Goal: Task Accomplishment & Management: Manage account settings

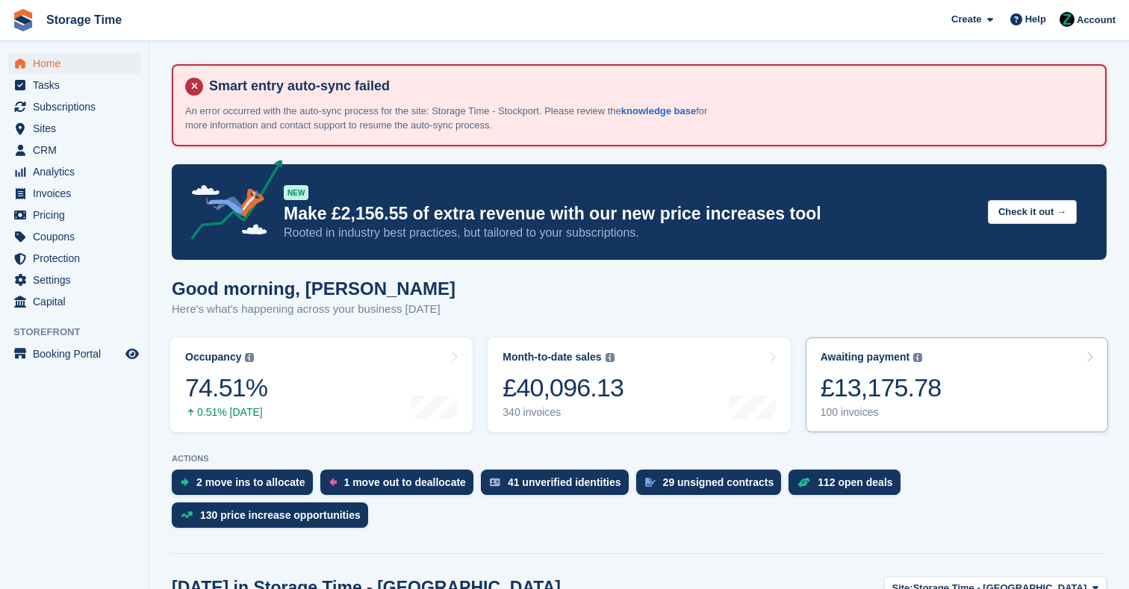
click at [868, 354] on div "Awaiting payment" at bounding box center [866, 357] width 90 height 13
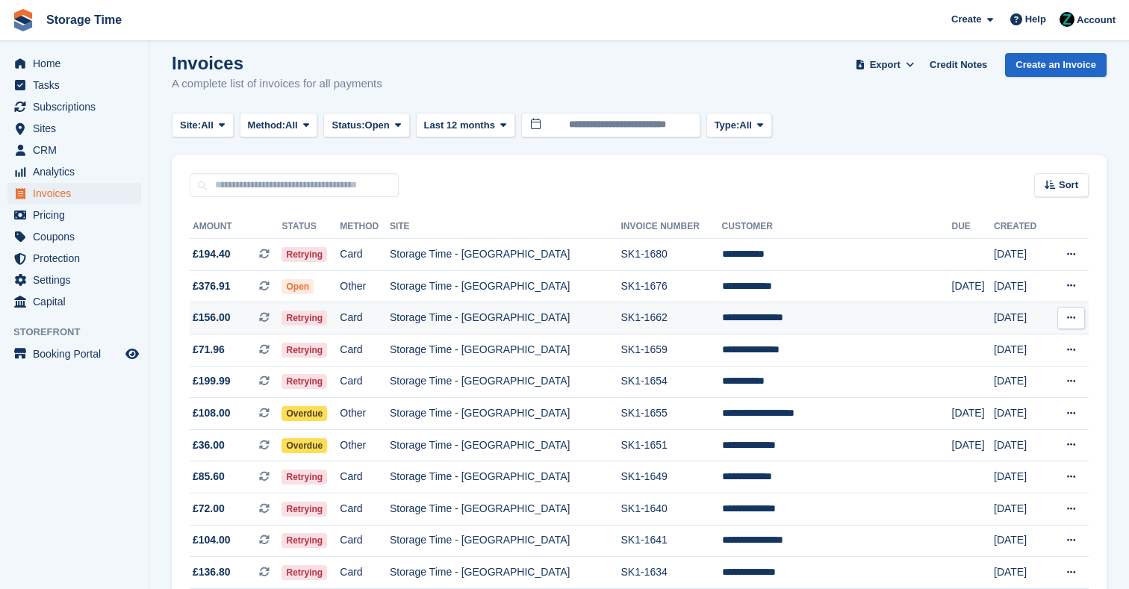
scroll to position [131, 0]
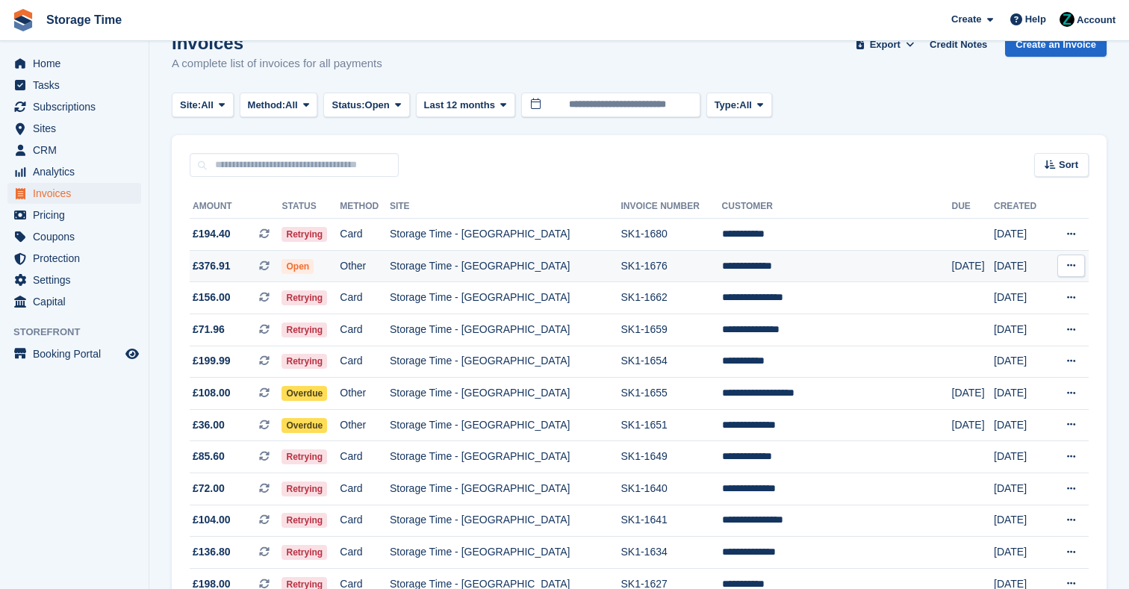
click at [715, 281] on td "SK1-1676" at bounding box center [671, 266] width 101 height 32
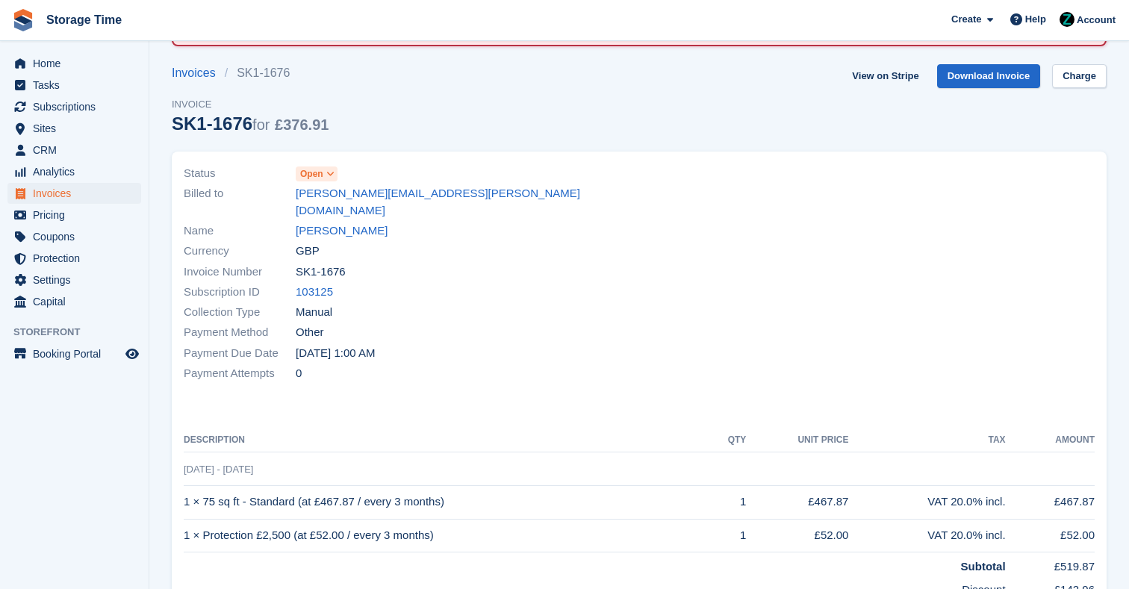
scroll to position [66, 0]
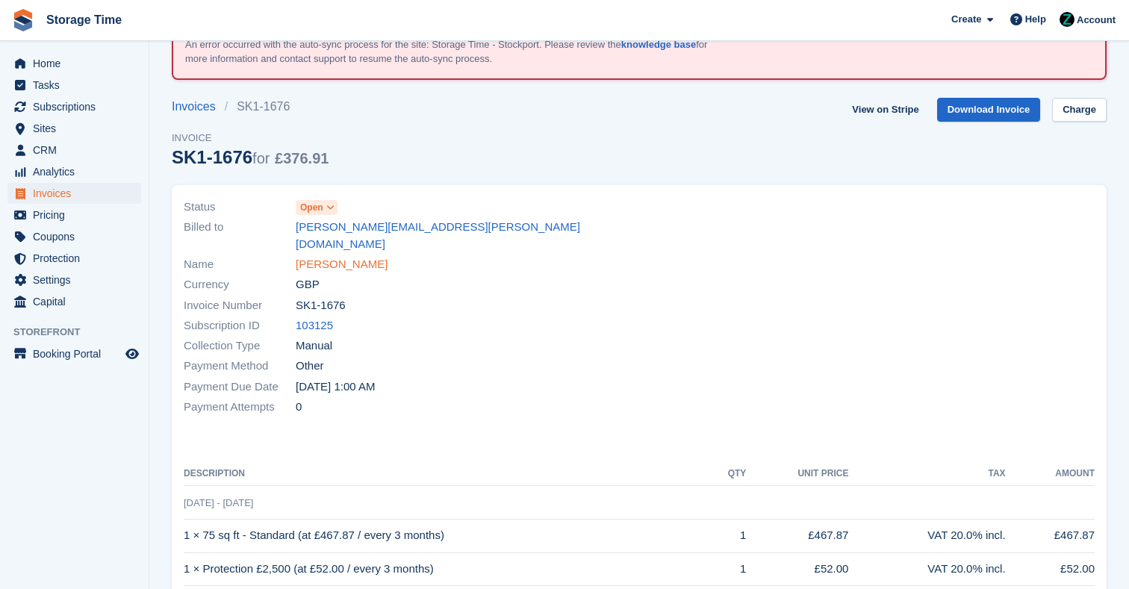
click at [332, 256] on link "[PERSON_NAME]" at bounding box center [342, 264] width 92 height 17
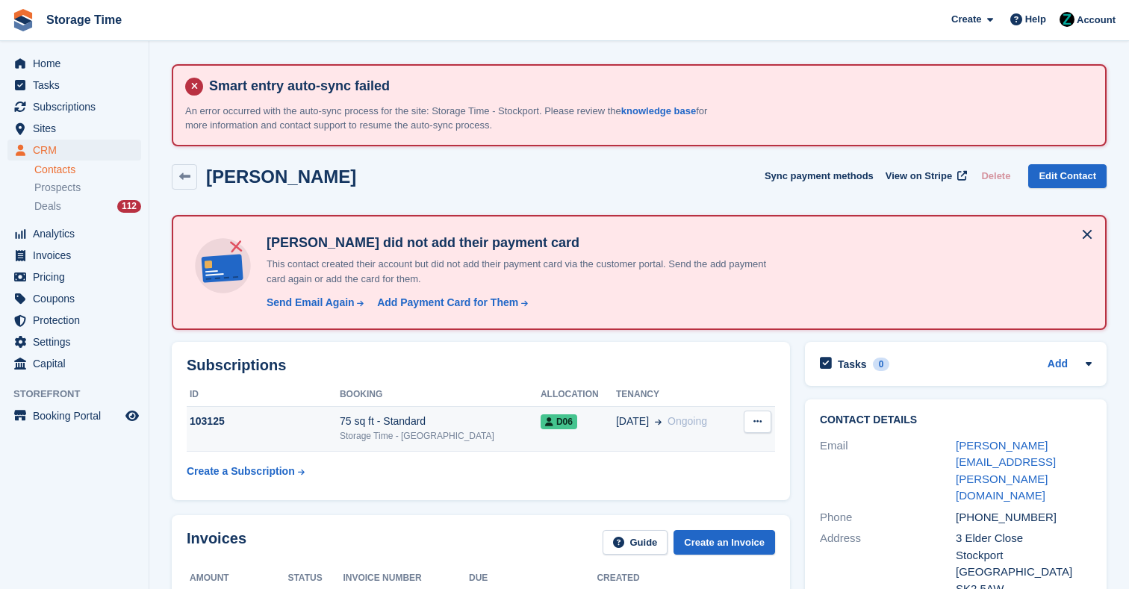
click at [425, 431] on div "Storage Time - [GEOGRAPHIC_DATA]" at bounding box center [440, 435] width 201 height 13
click at [616, 438] on td "25 Aug Ongoing" at bounding box center [675, 429] width 119 height 46
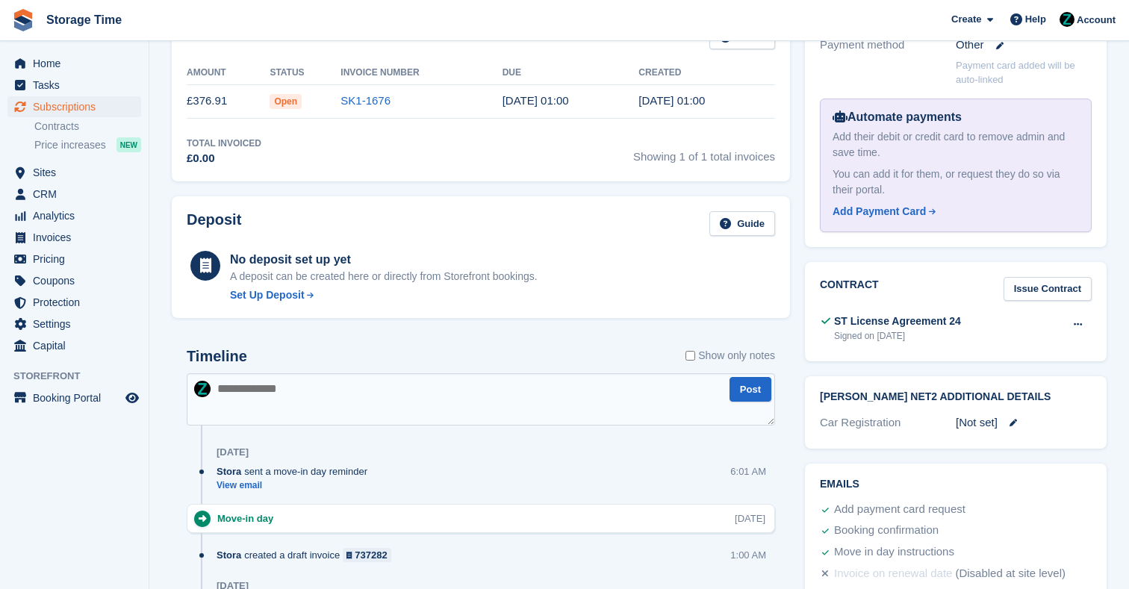
scroll to position [593, 0]
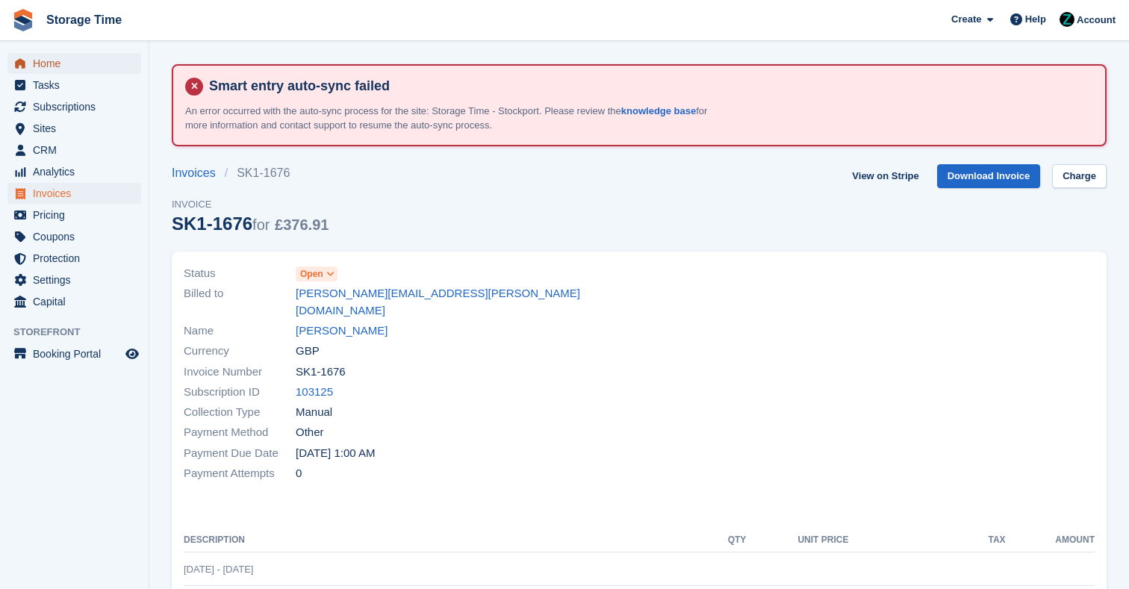
click at [64, 60] on span "Home" at bounding box center [78, 63] width 90 height 21
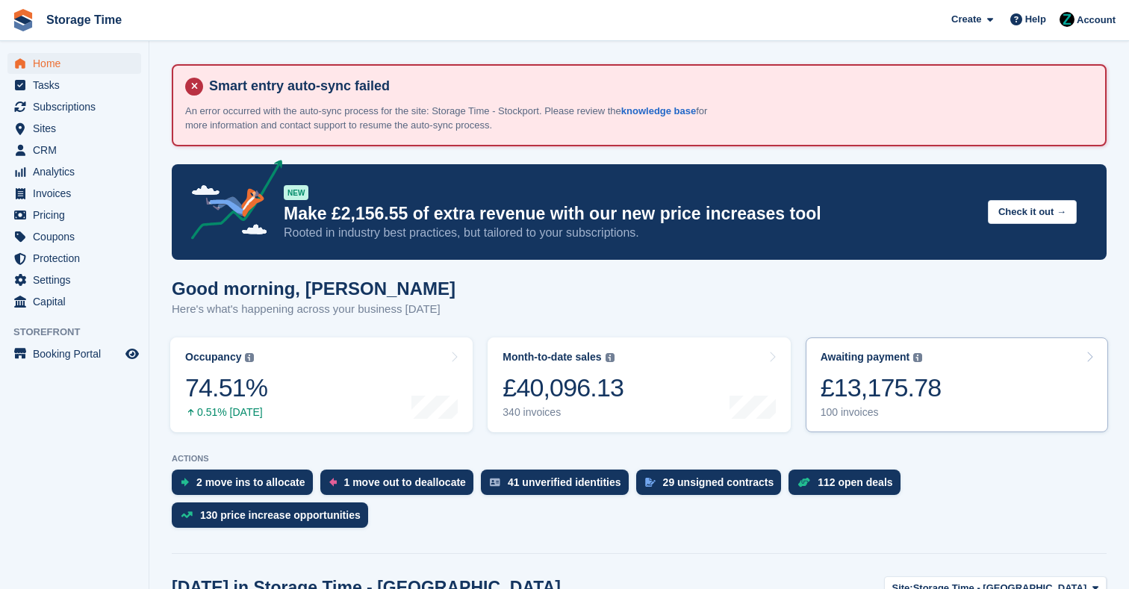
click at [925, 409] on div "100 invoices" at bounding box center [881, 412] width 121 height 13
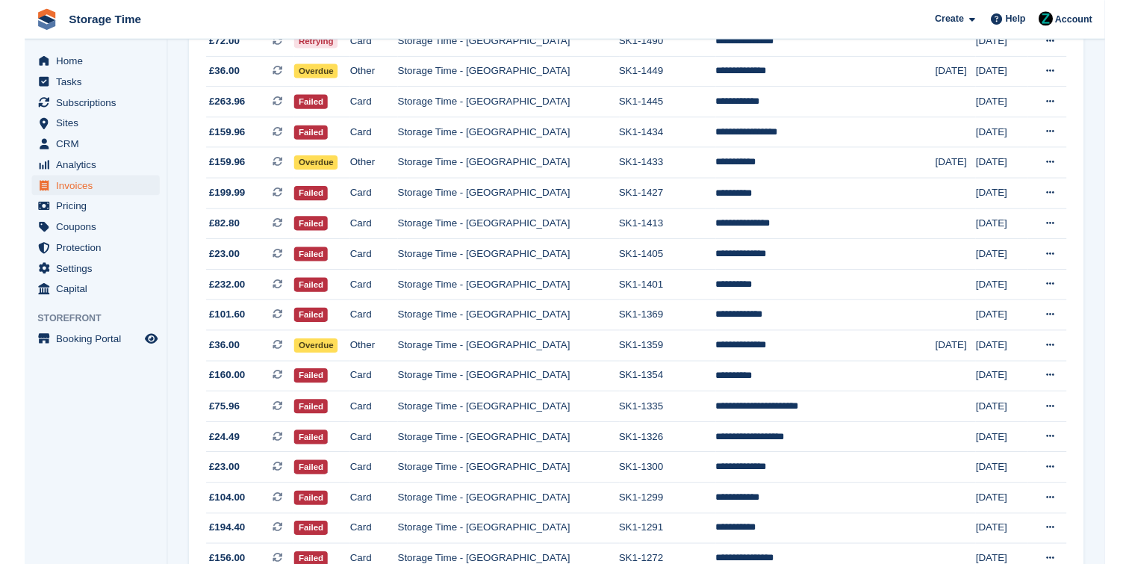
scroll to position [1426, 0]
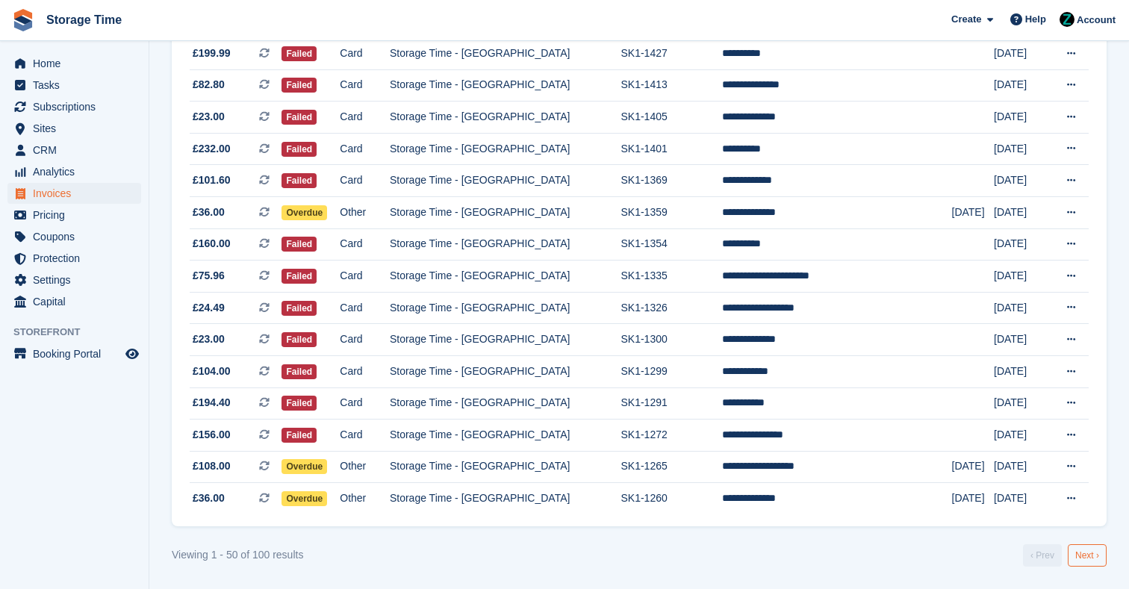
click at [1095, 565] on link "Next ›" at bounding box center [1087, 556] width 39 height 22
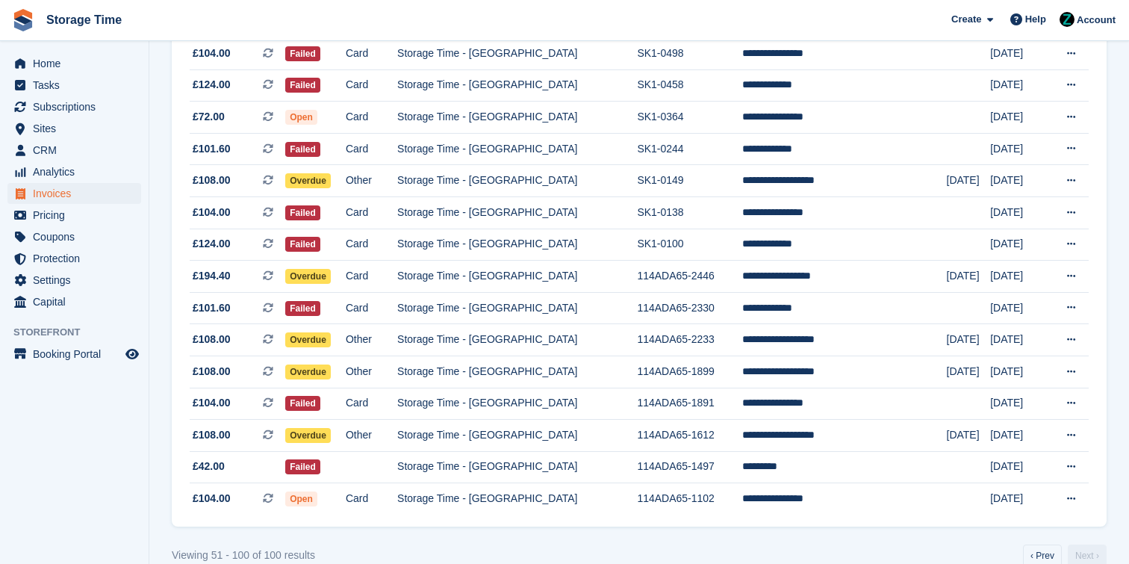
scroll to position [1451, 0]
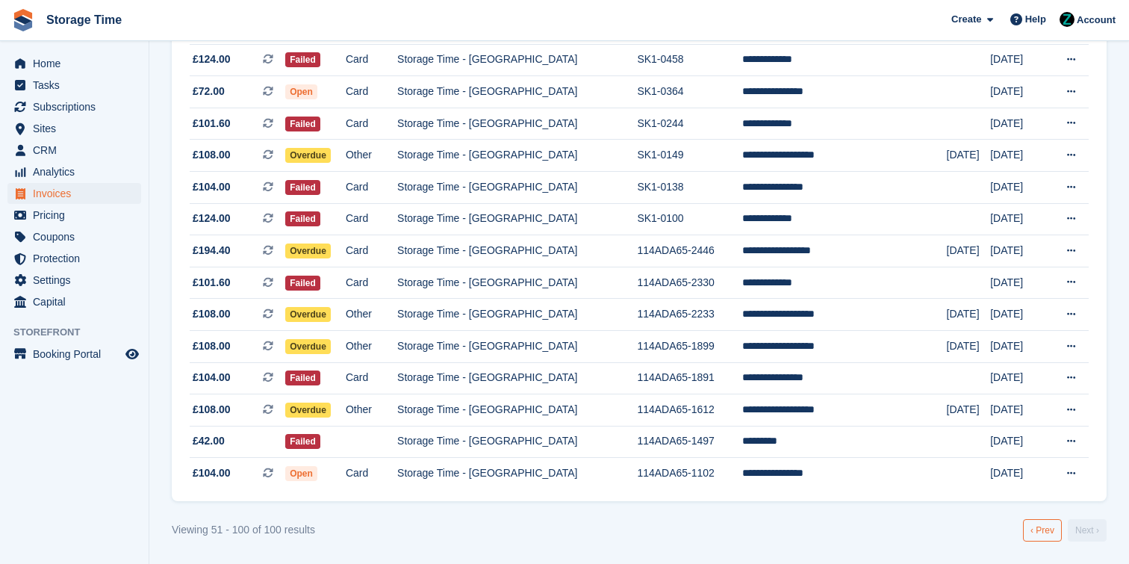
click at [1043, 527] on link "‹ Prev" at bounding box center [1042, 530] width 39 height 22
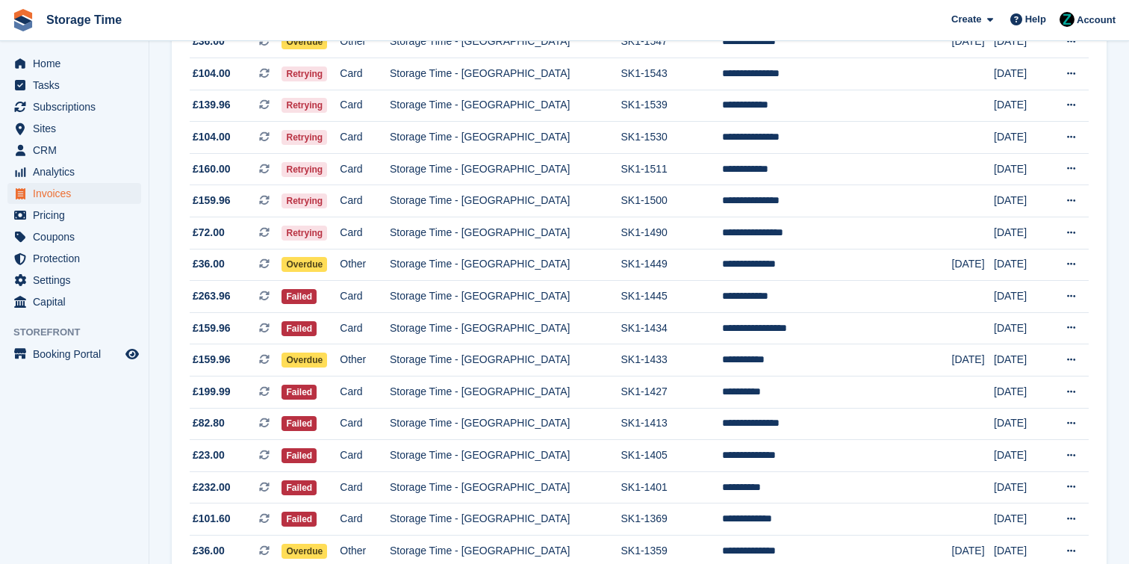
scroll to position [1081, 0]
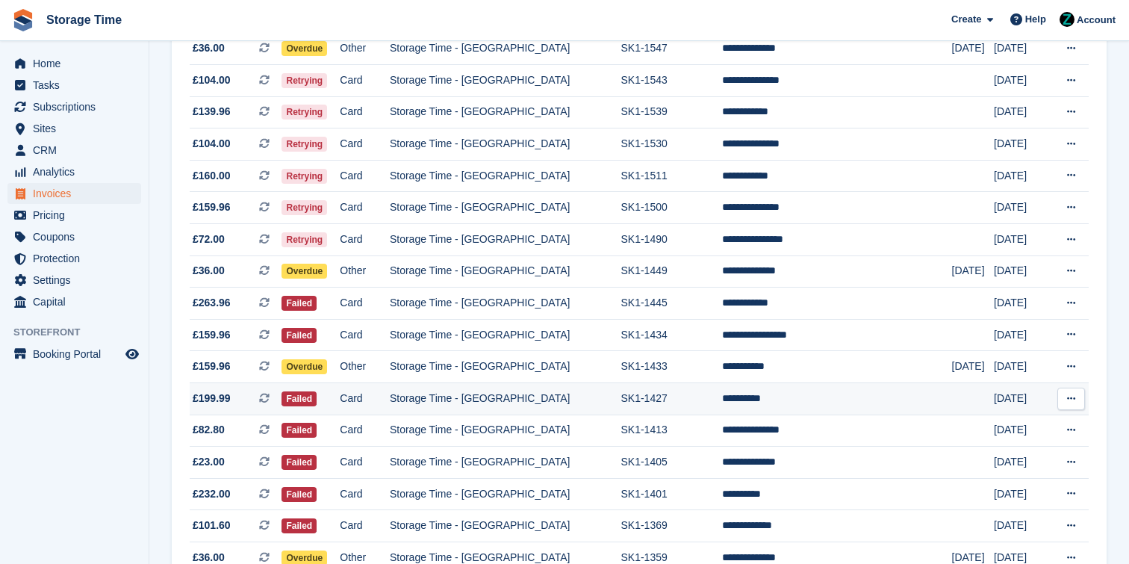
click at [805, 404] on td "**********" at bounding box center [837, 398] width 230 height 32
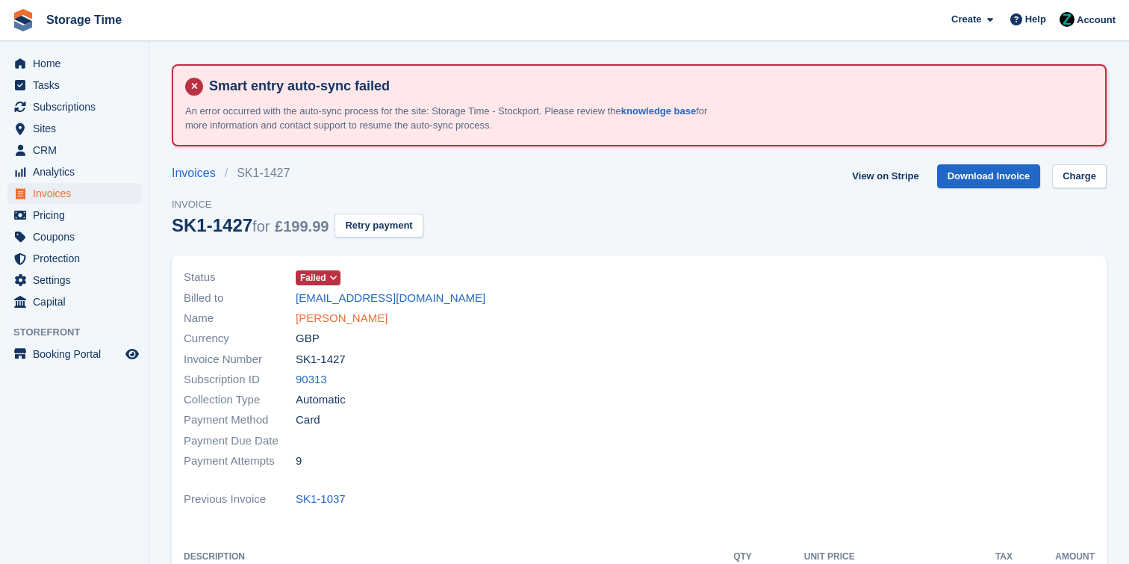
click at [309, 326] on link "[PERSON_NAME]" at bounding box center [342, 318] width 92 height 17
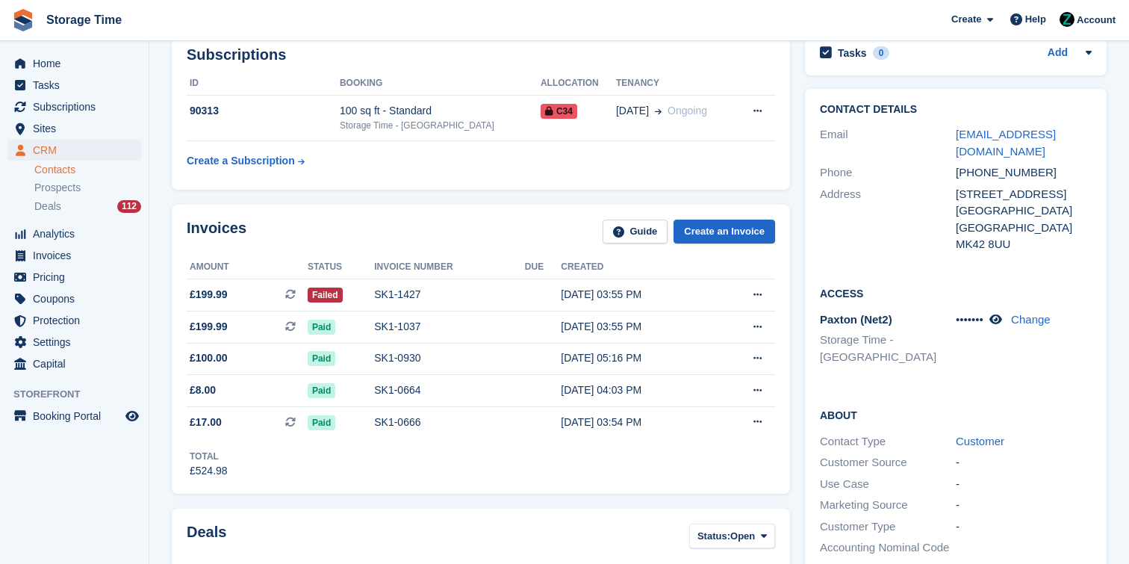
scroll to position [193, 0]
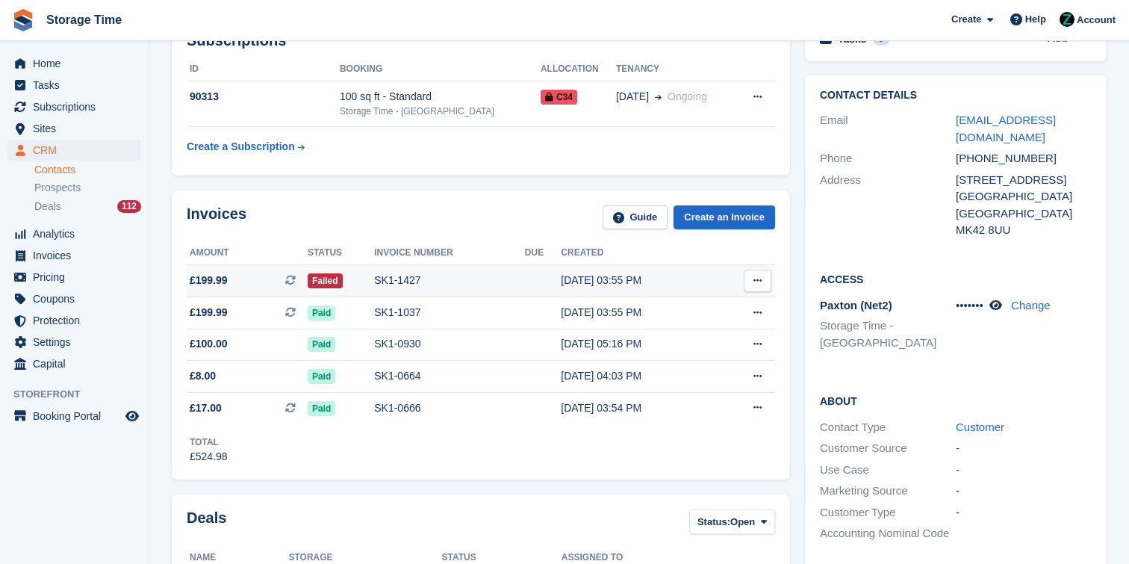
click at [450, 290] on td "SK1-1427" at bounding box center [449, 281] width 151 height 32
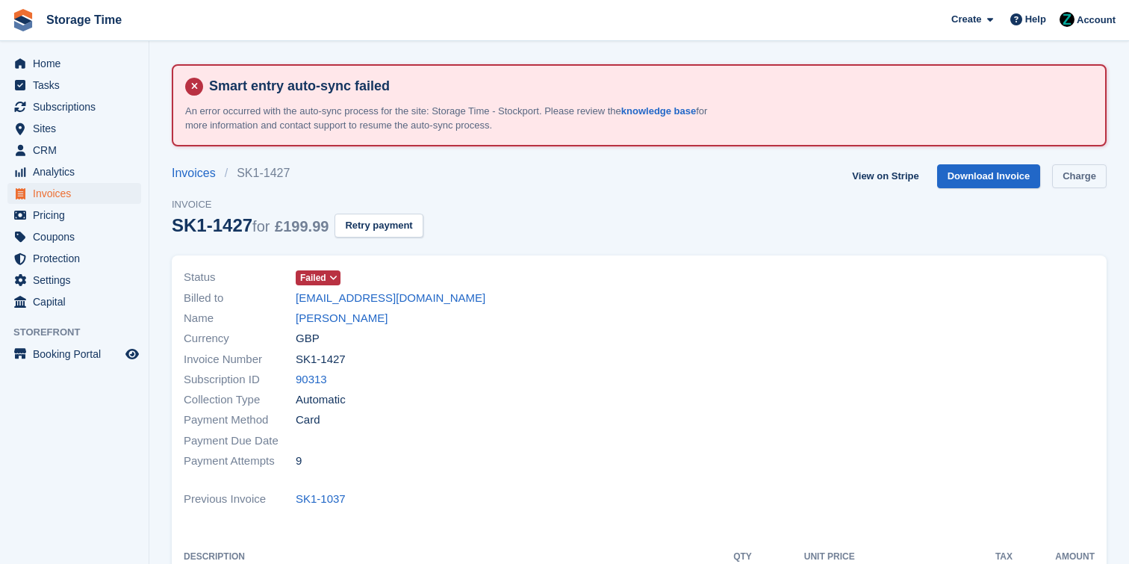
click at [1080, 166] on link "Charge" at bounding box center [1079, 176] width 55 height 25
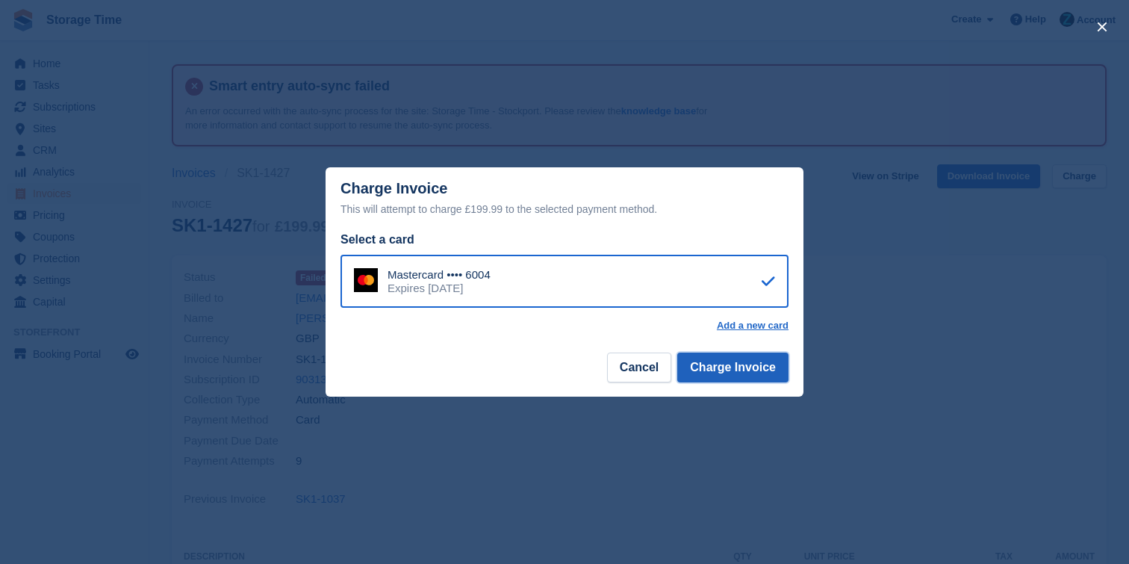
click at [769, 372] on button "Charge Invoice" at bounding box center [732, 368] width 111 height 30
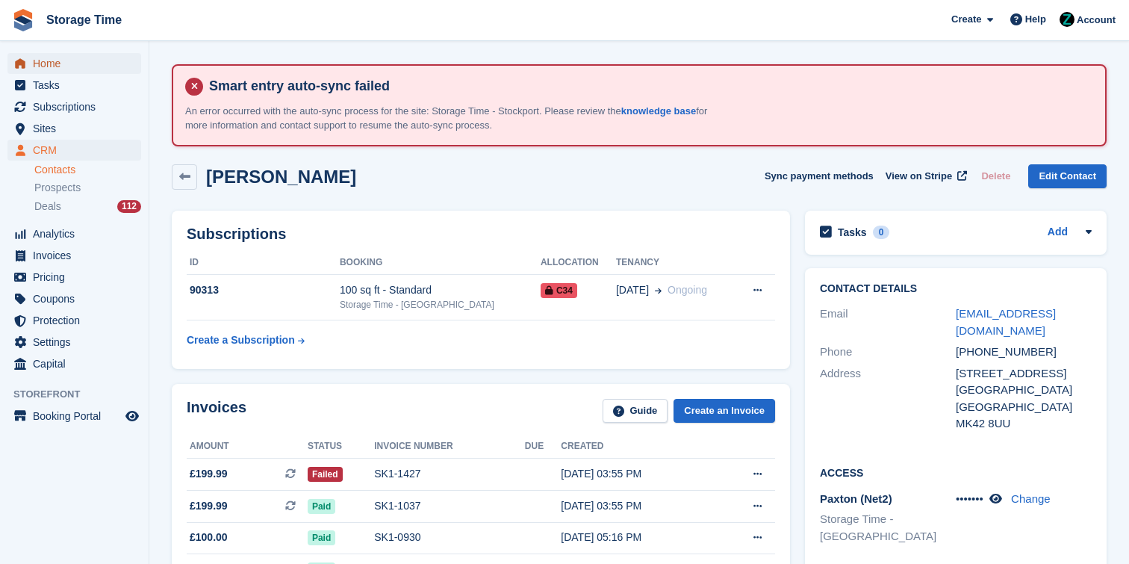
click at [40, 65] on span "Home" at bounding box center [78, 63] width 90 height 21
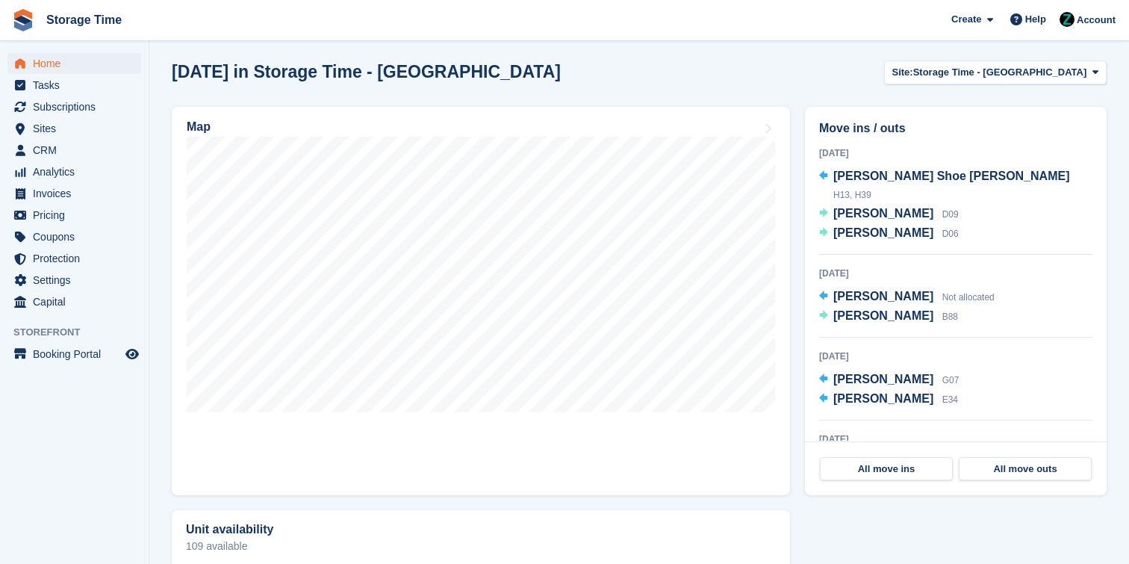
scroll to position [521, 0]
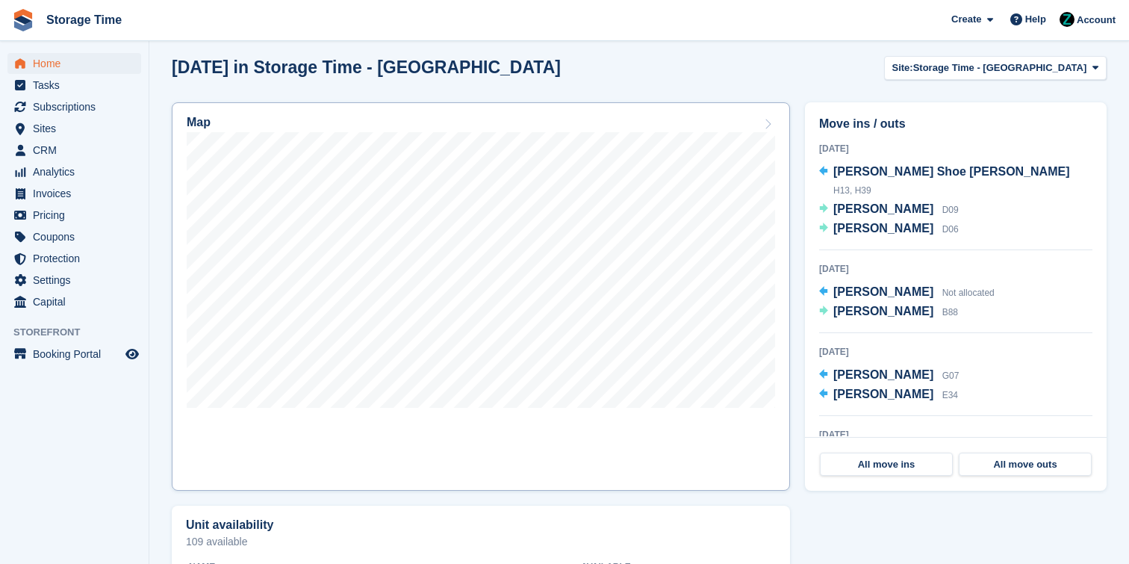
click at [783, 373] on link "Map" at bounding box center [481, 296] width 618 height 388
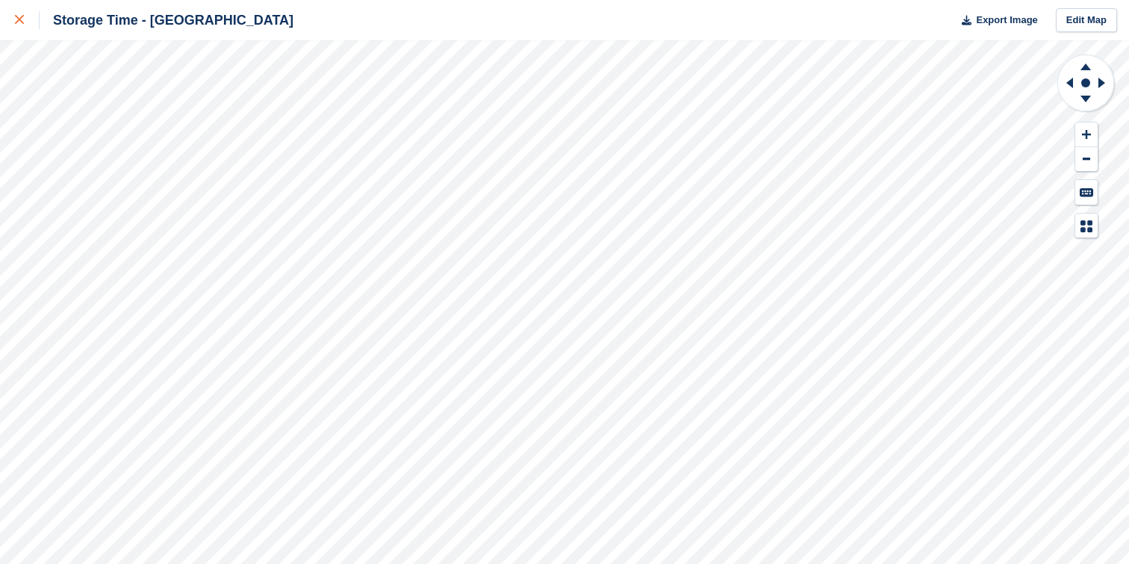
click at [29, 12] on div at bounding box center [27, 20] width 25 height 18
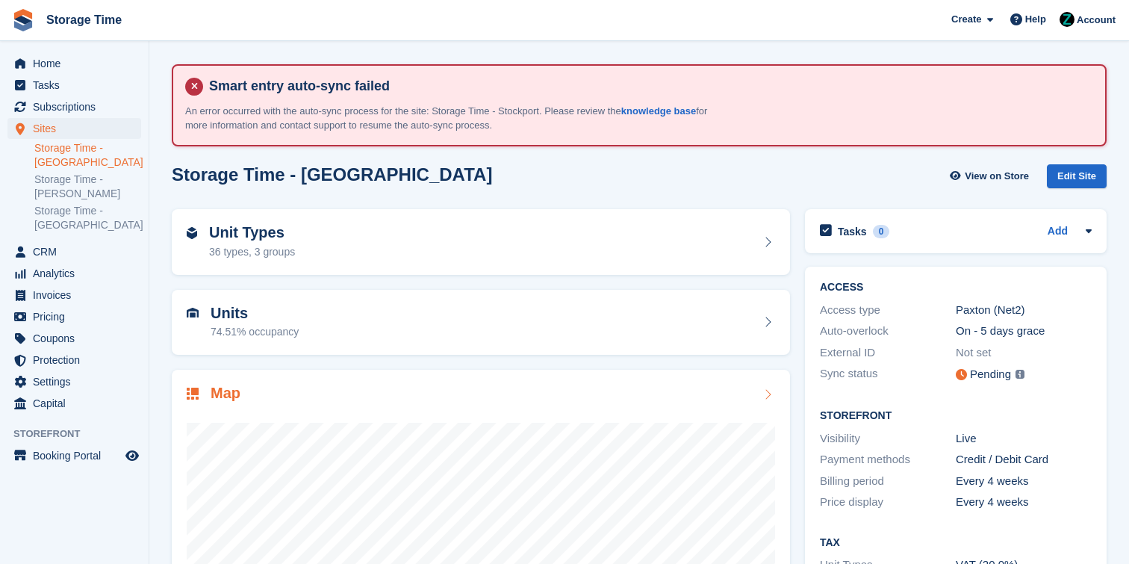
scroll to position [173, 0]
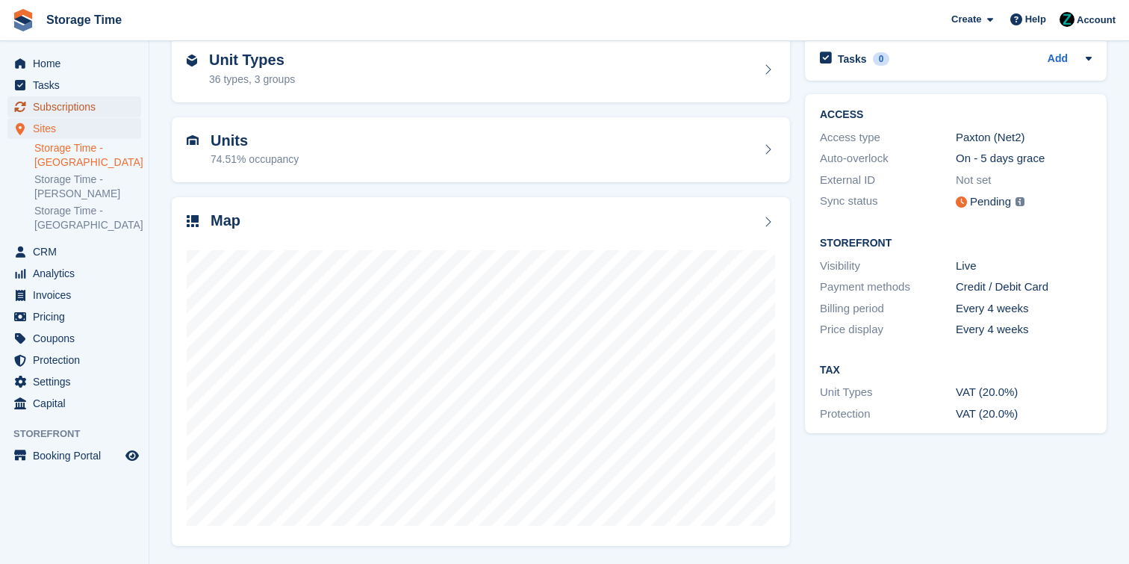
click at [73, 108] on span "Subscriptions" at bounding box center [78, 106] width 90 height 21
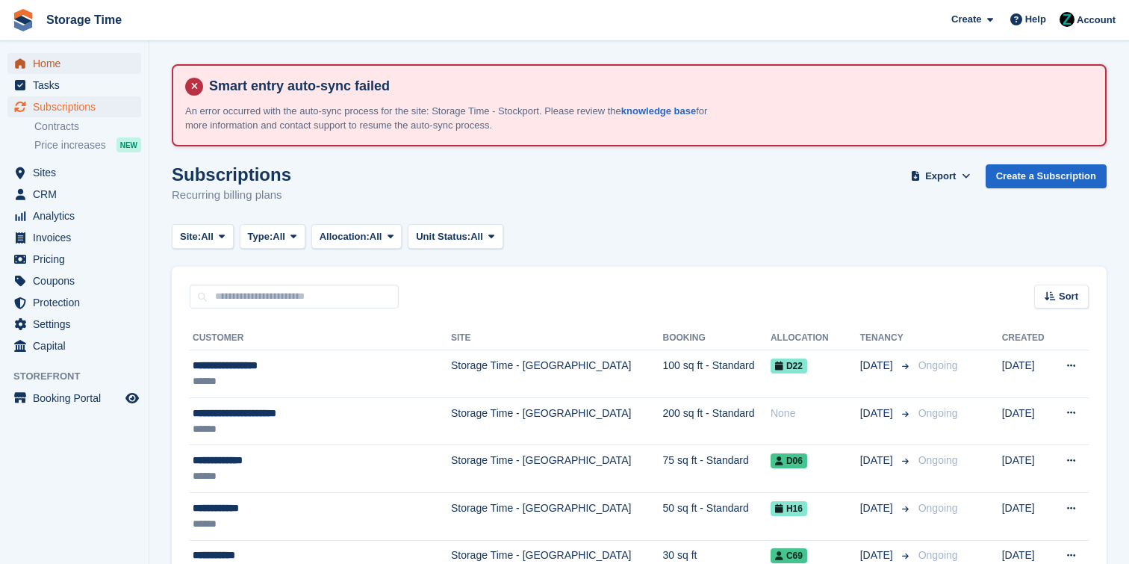
click at [105, 61] on span "Home" at bounding box center [78, 63] width 90 height 21
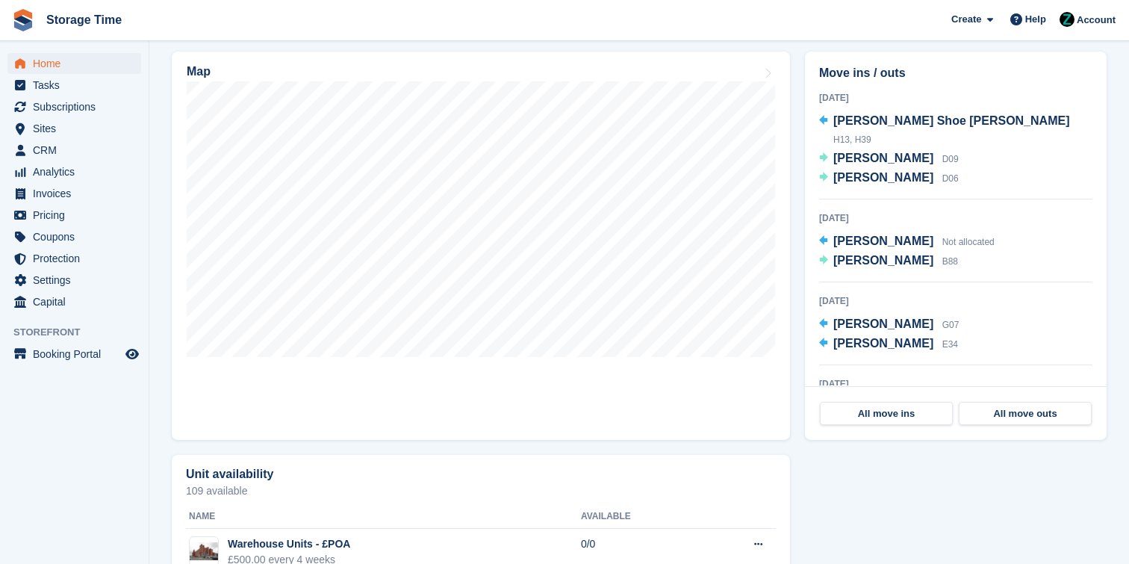
scroll to position [579, 0]
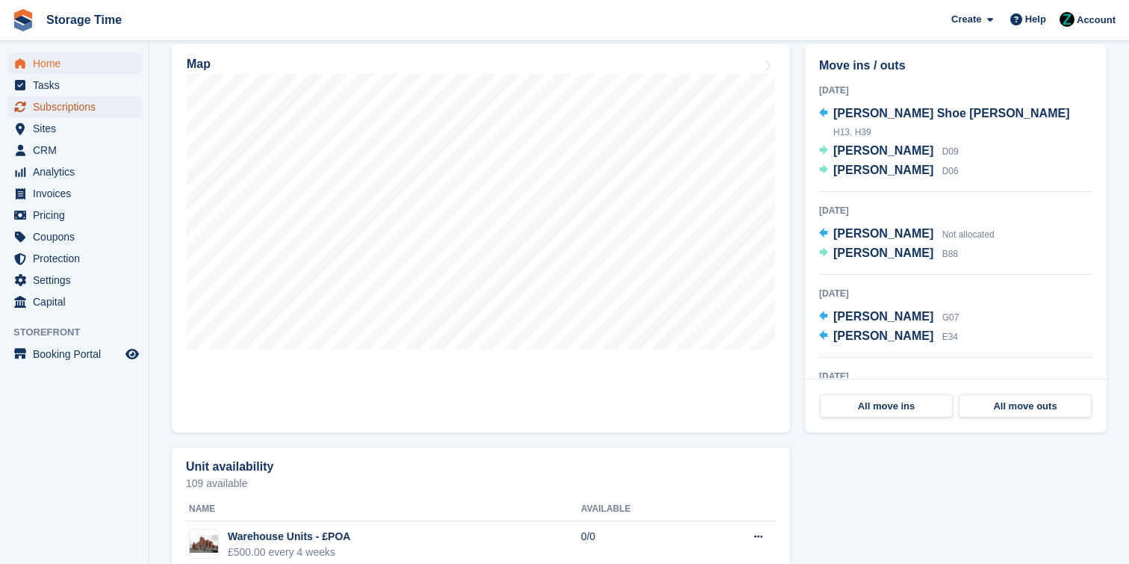
click at [96, 104] on span "Subscriptions" at bounding box center [78, 106] width 90 height 21
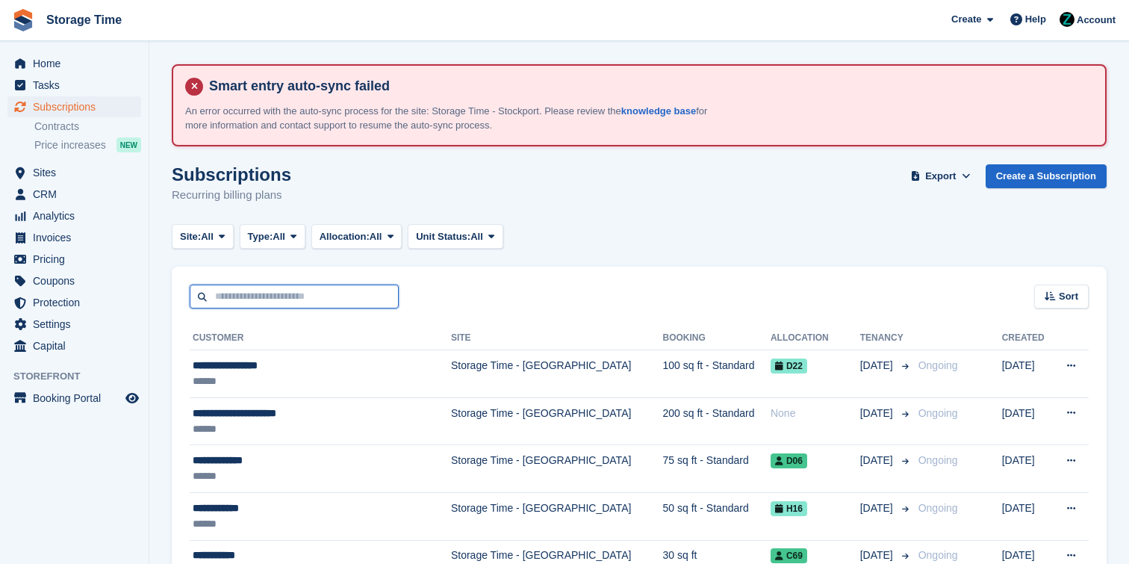
click at [288, 306] on input "text" at bounding box center [294, 297] width 209 height 25
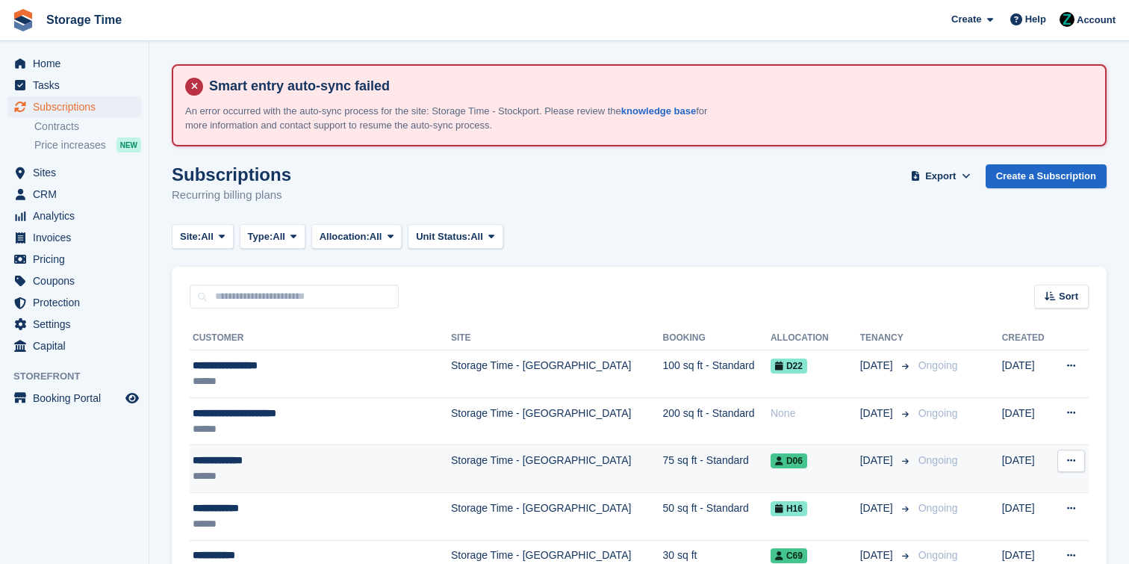
click at [309, 457] on div "**********" at bounding box center [303, 461] width 220 height 16
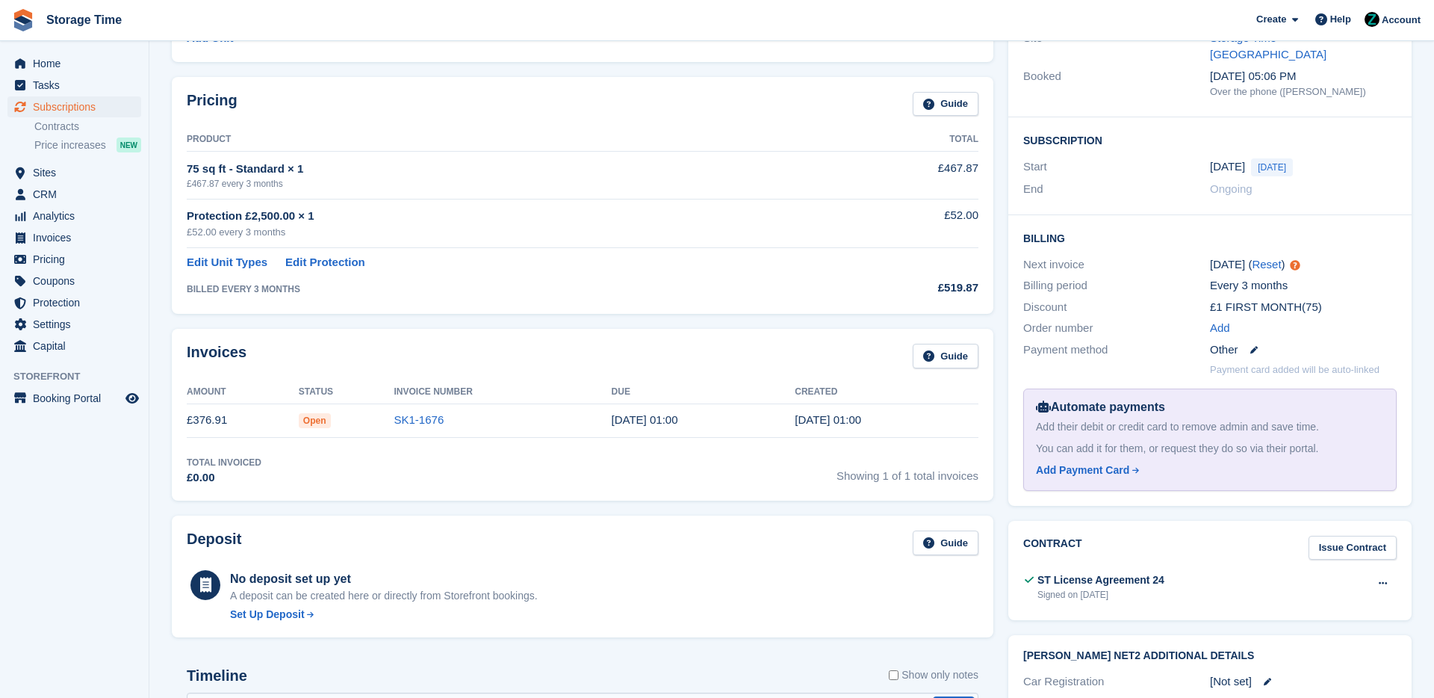
scroll to position [319, 0]
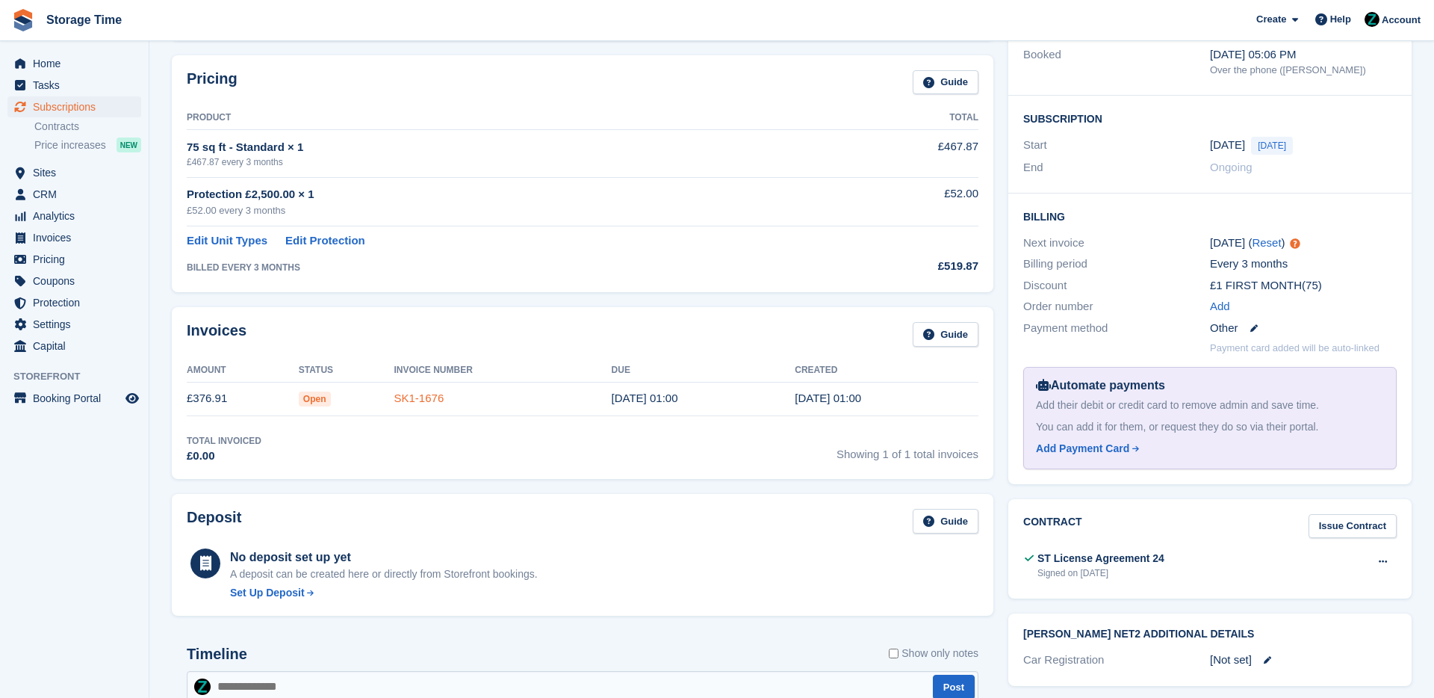
click at [422, 395] on link "SK1-1676" at bounding box center [419, 397] width 50 height 13
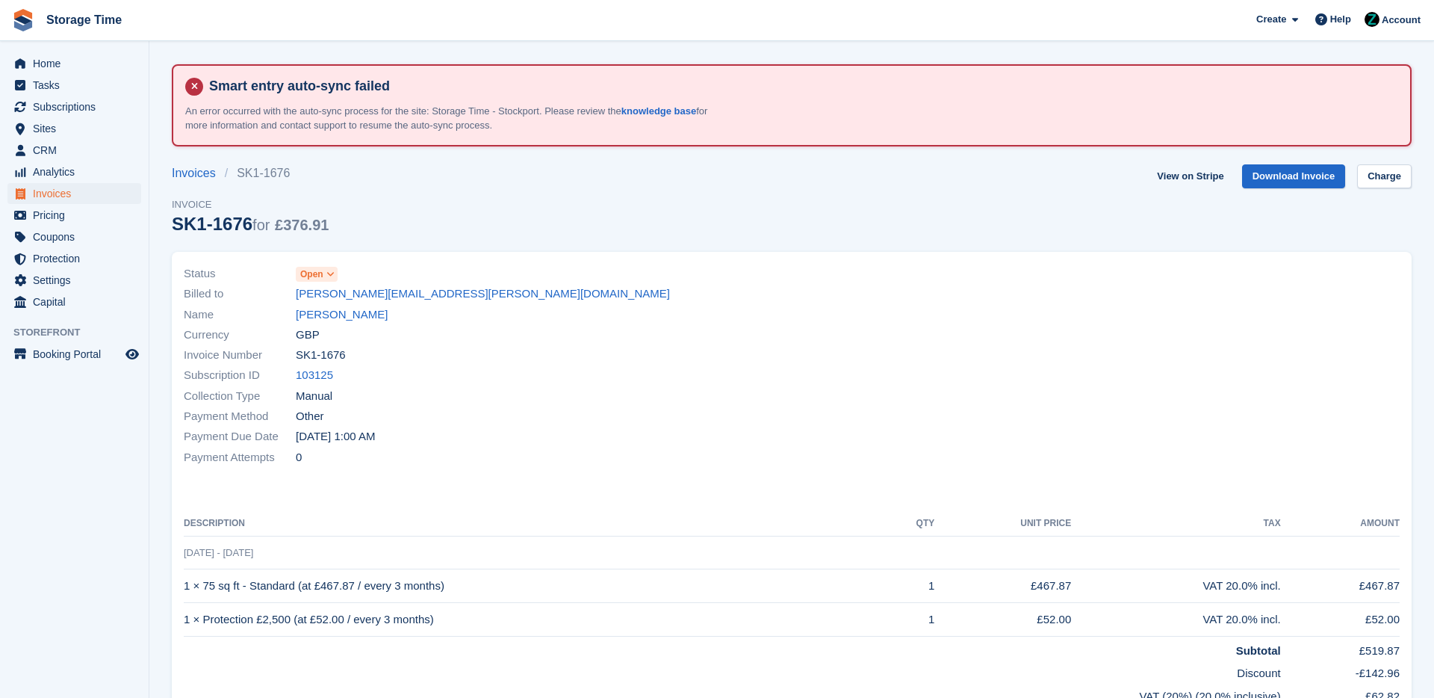
scroll to position [252, 0]
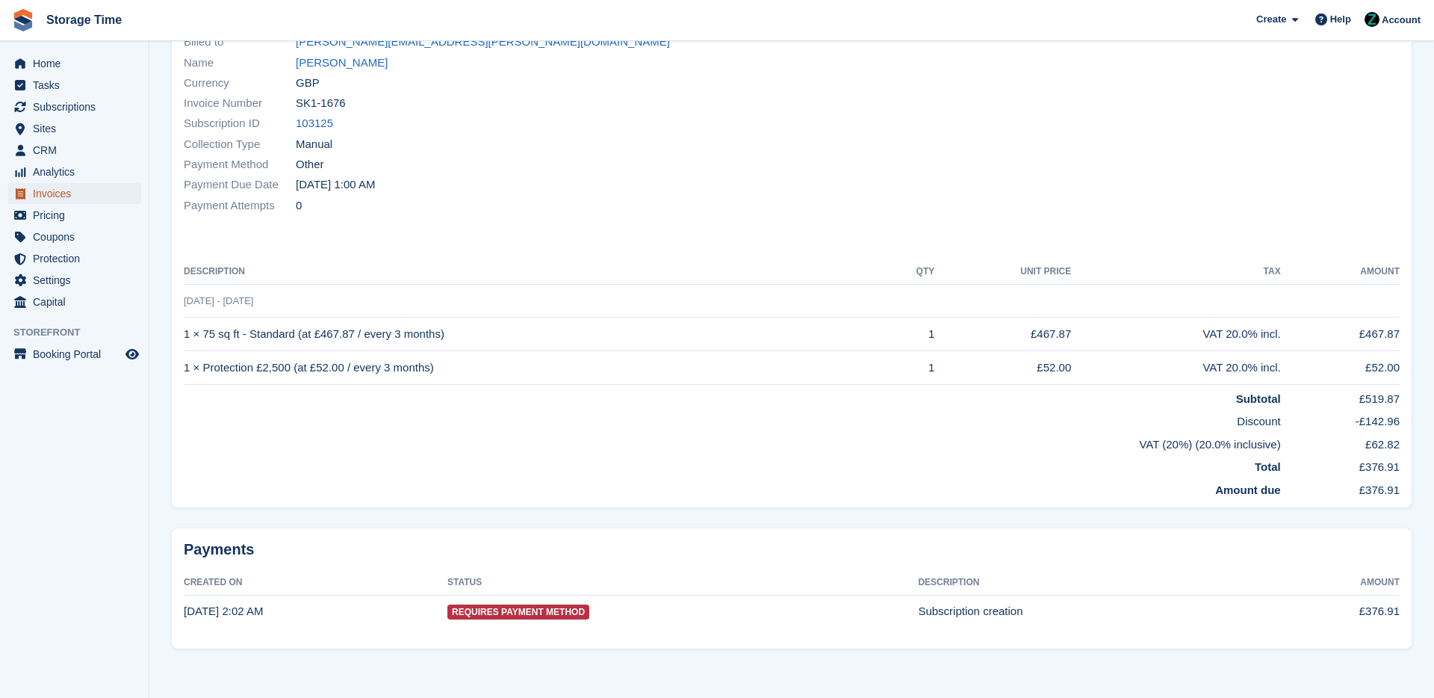
click at [62, 193] on span "Invoices" at bounding box center [78, 193] width 90 height 21
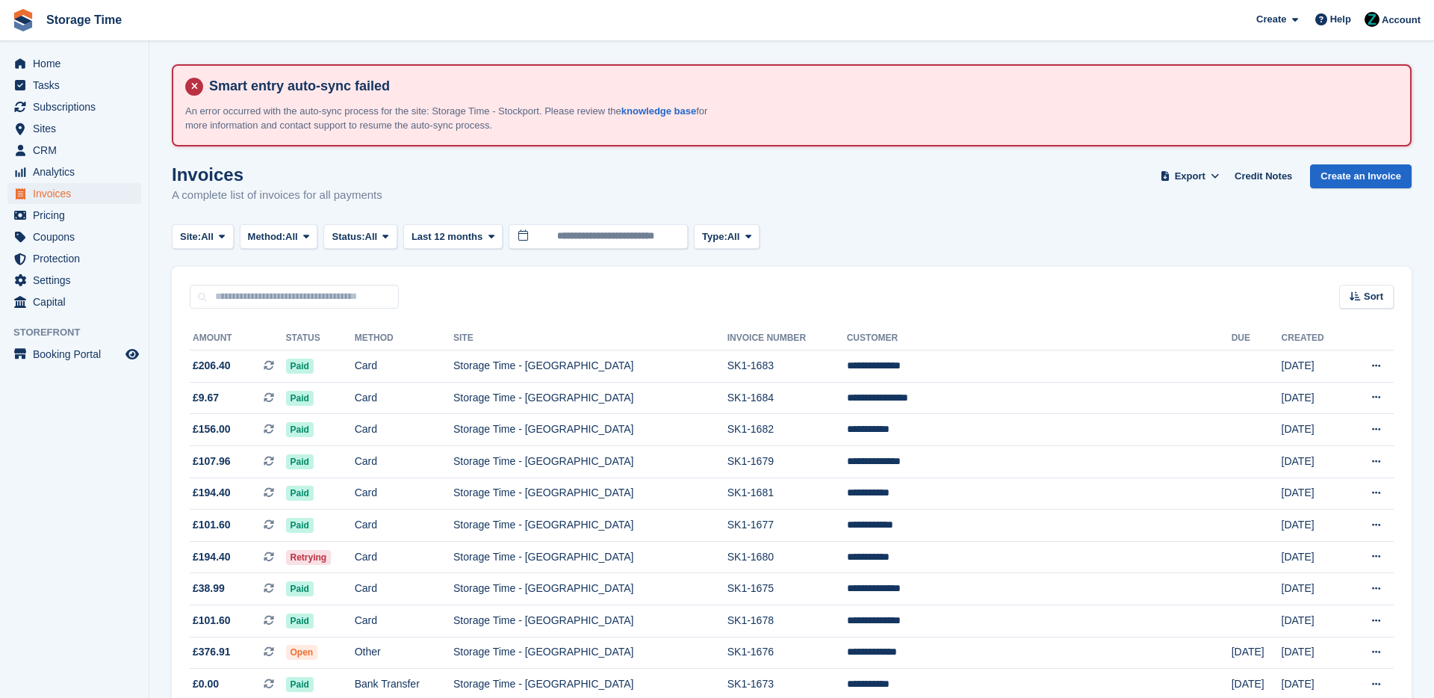
click at [284, 305] on input "text" at bounding box center [294, 297] width 209 height 25
type input "******"
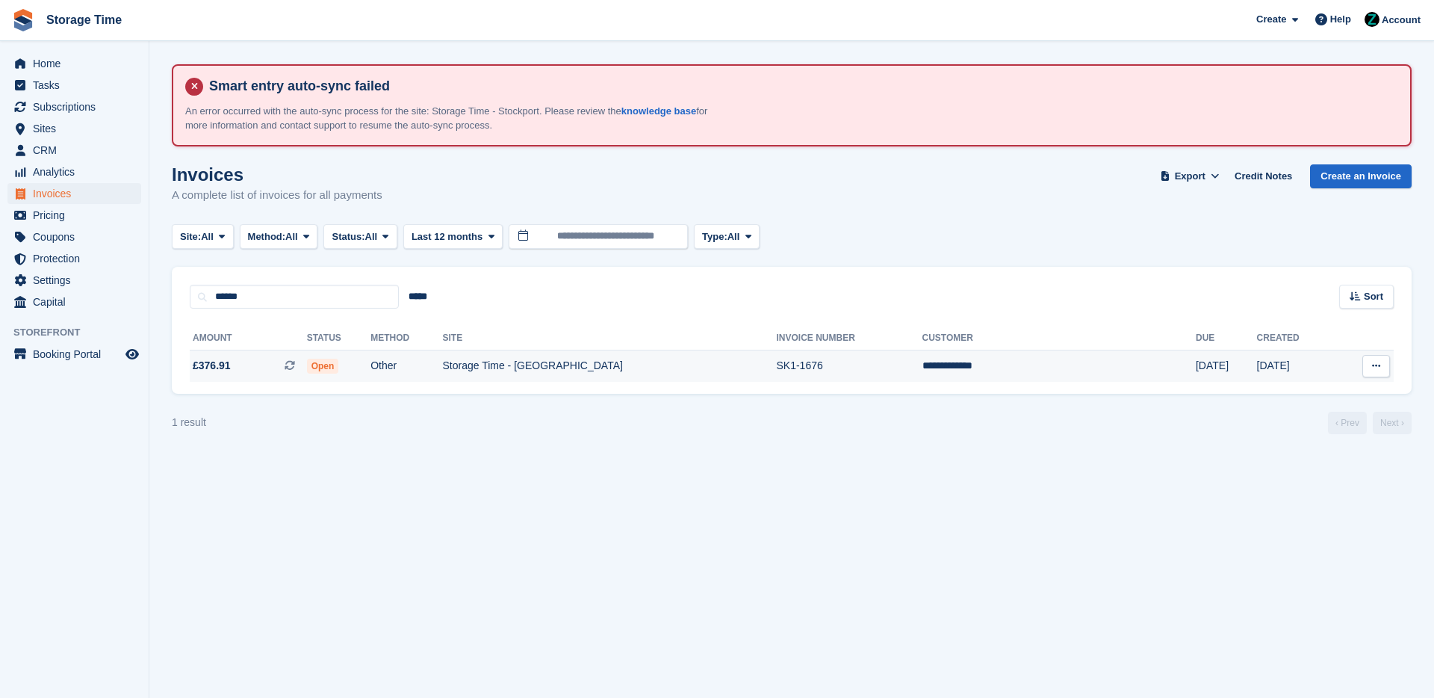
click at [371, 376] on td "Open" at bounding box center [339, 365] width 64 height 31
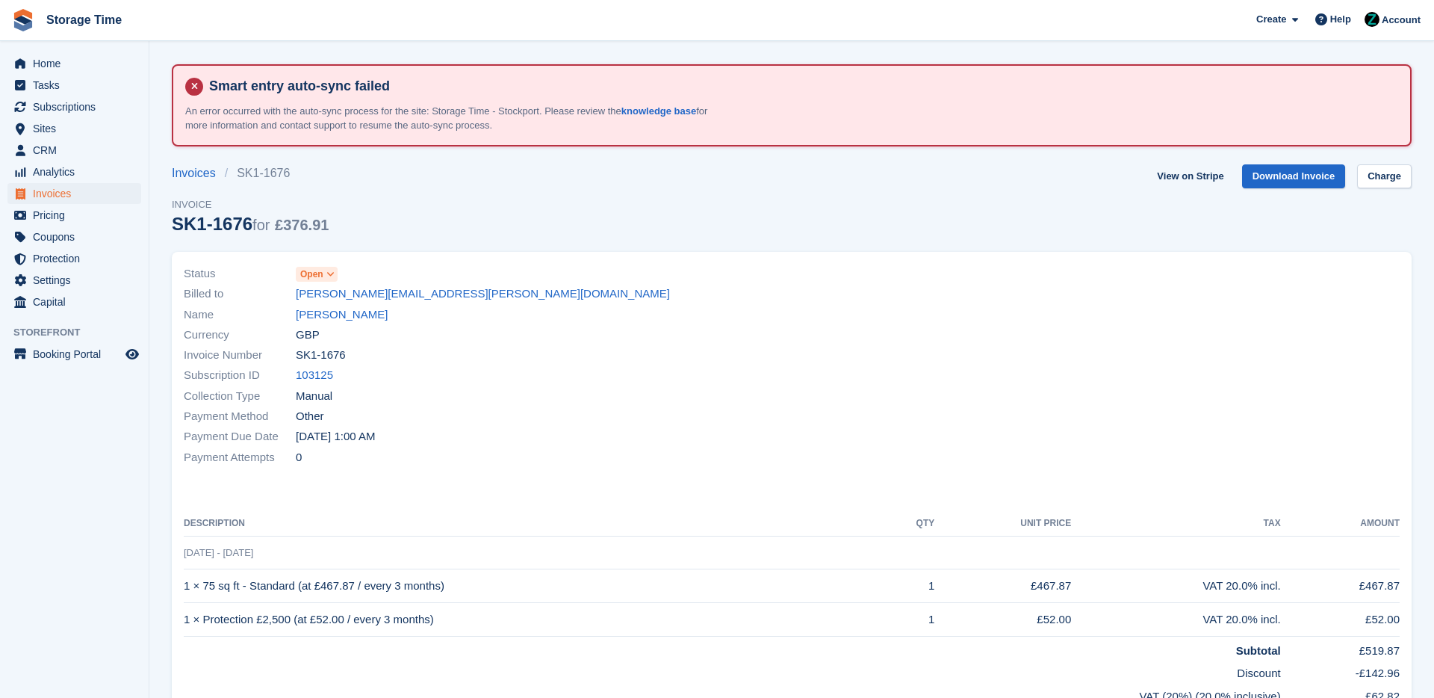
click at [325, 276] on span at bounding box center [331, 274] width 12 height 12
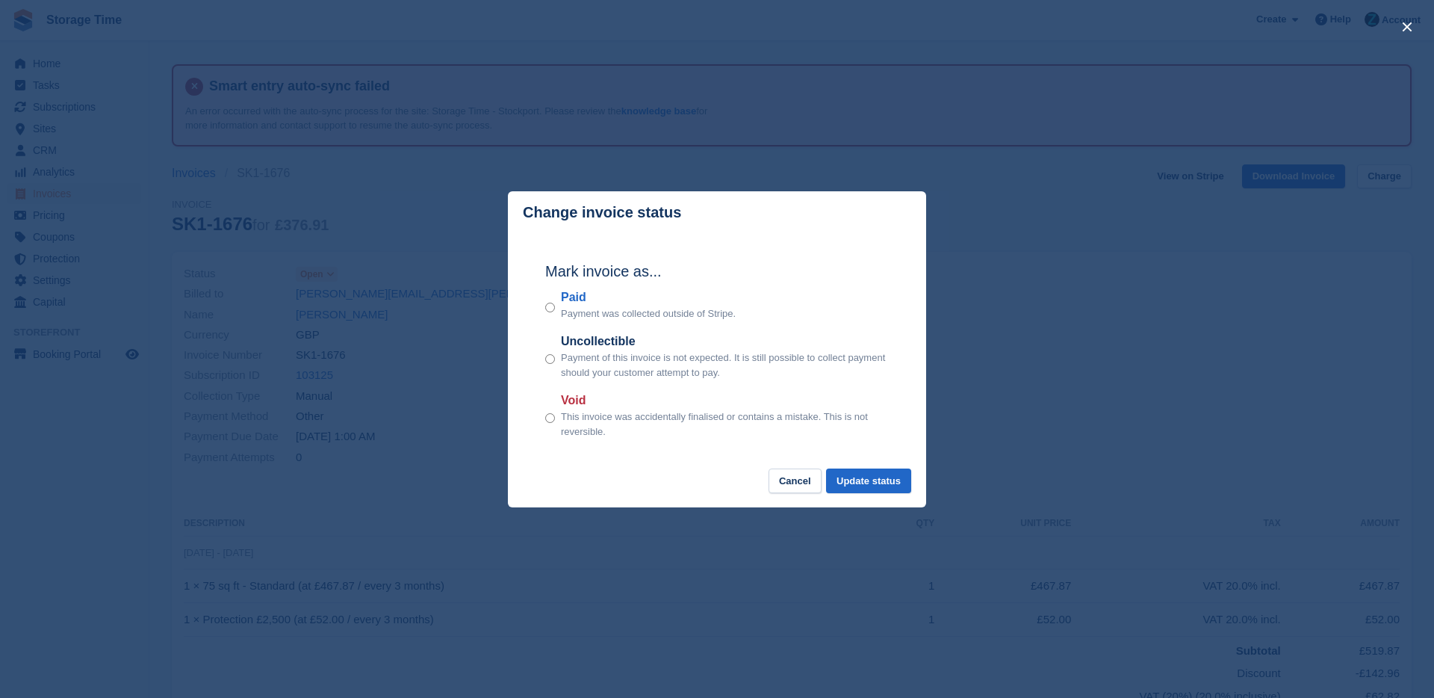
click at [540, 308] on div "Mark invoice as... Paid Payment was collected outside of Stripe. Uncollectible …" at bounding box center [716, 351] width 373 height 235
click at [864, 489] on button "Update status" at bounding box center [868, 480] width 85 height 25
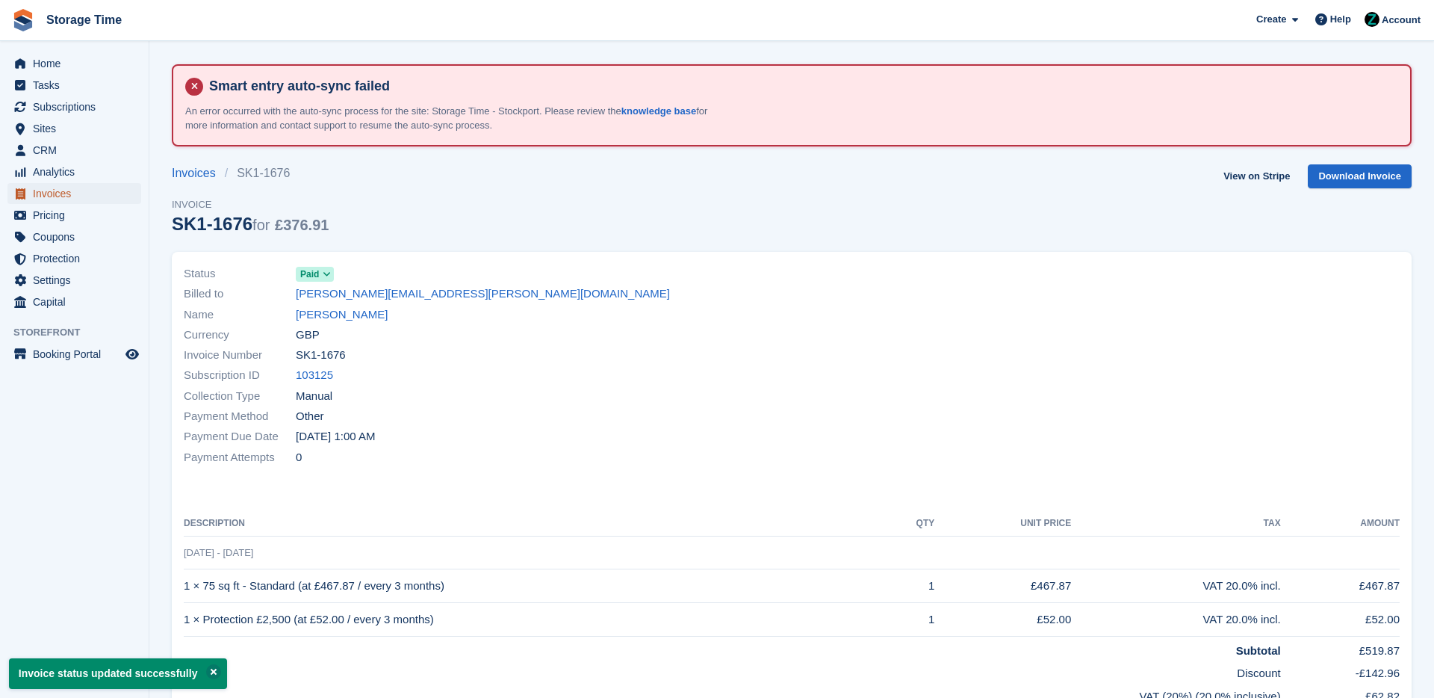
click at [94, 193] on span "Invoices" at bounding box center [78, 193] width 90 height 21
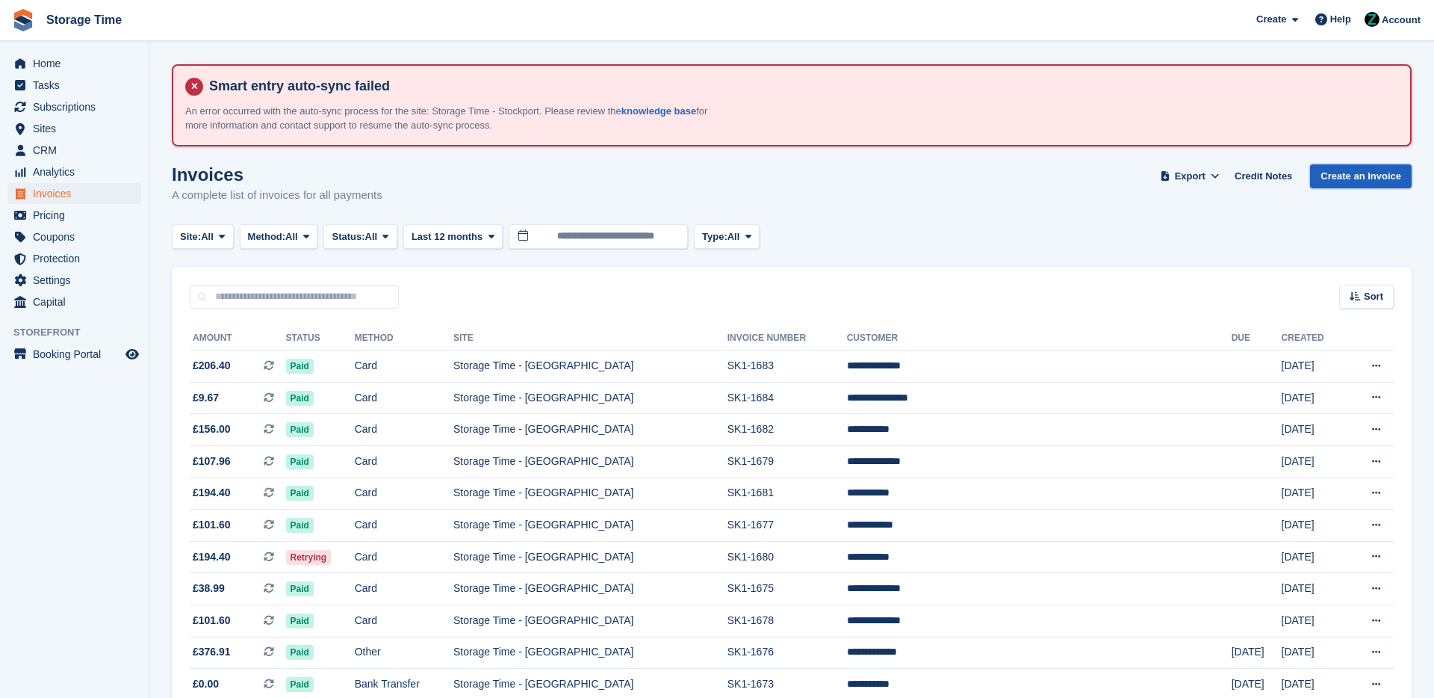
click at [1340, 182] on link "Create an Invoice" at bounding box center [1361, 176] width 102 height 25
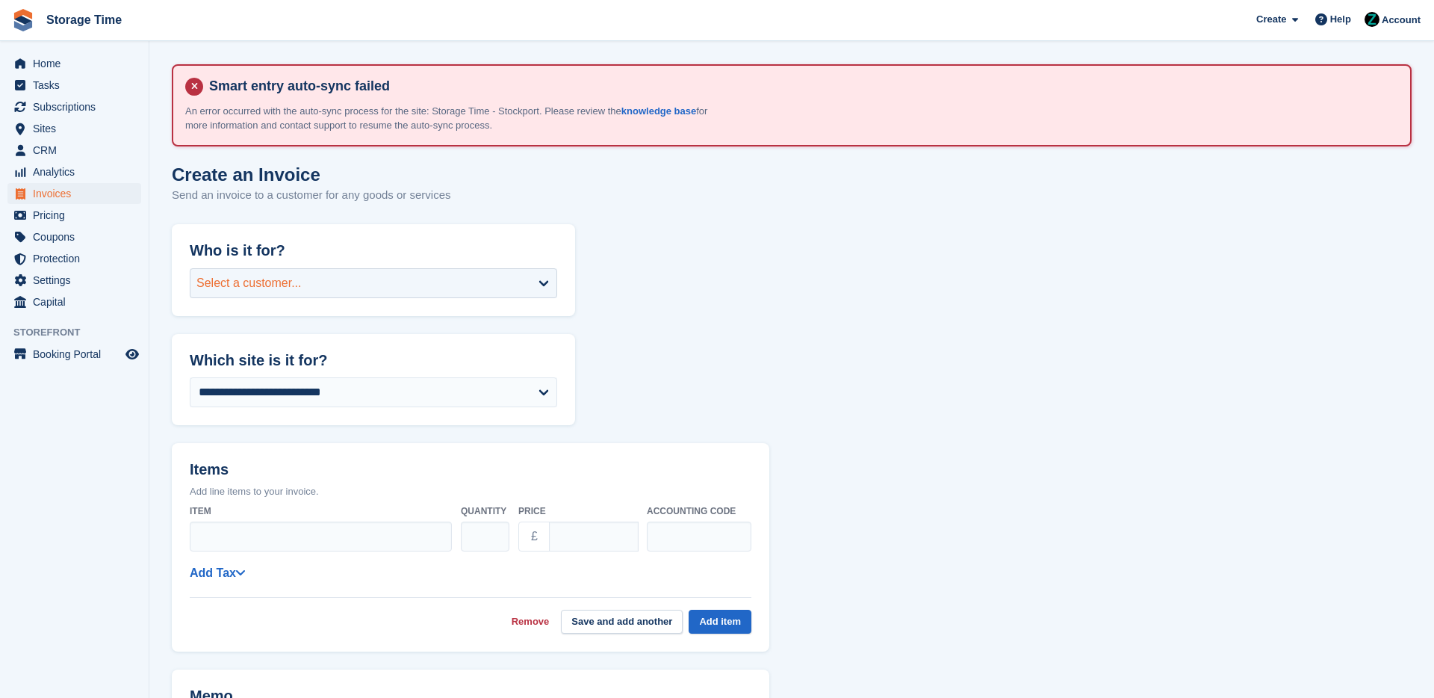
click at [273, 276] on div "Select a customer..." at bounding box center [248, 283] width 105 height 18
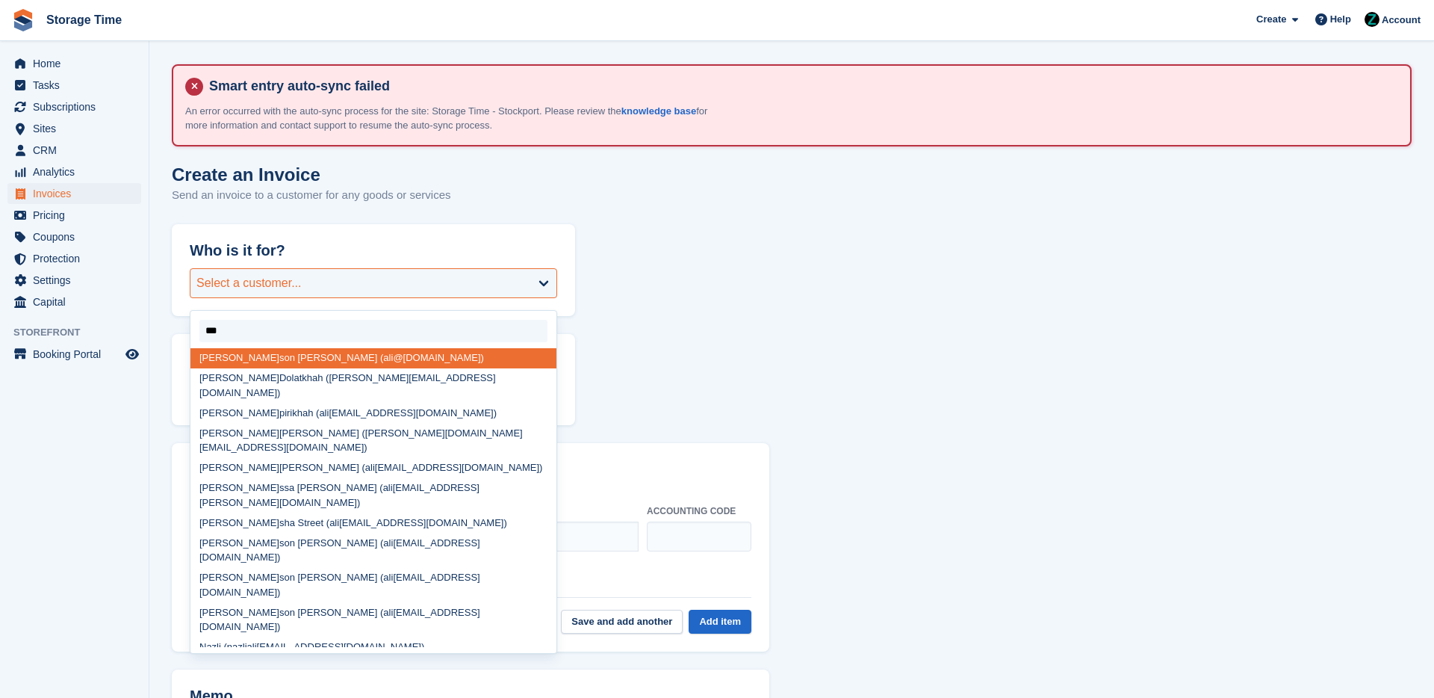
type input "****"
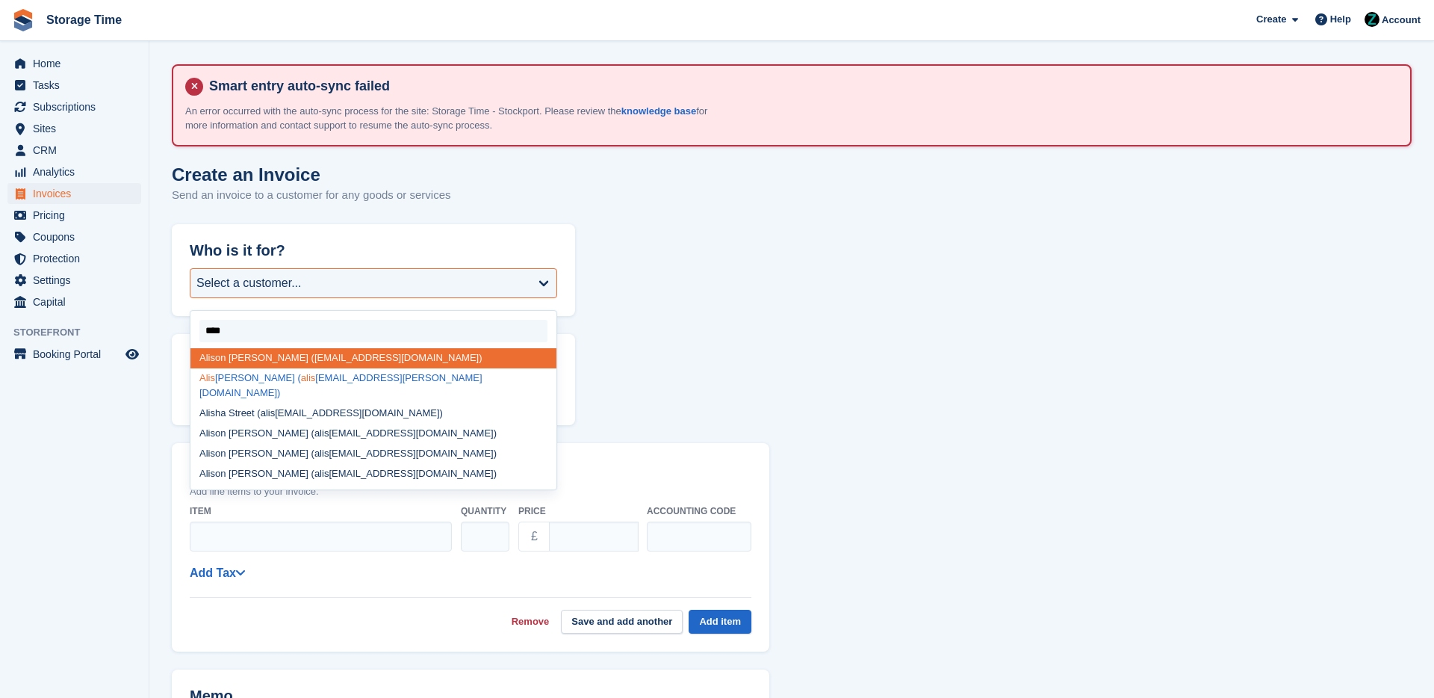
click at [291, 380] on div "Alis sa Barton ( alis sa.barton@icloud.com)" at bounding box center [373, 385] width 366 height 35
select select "******"
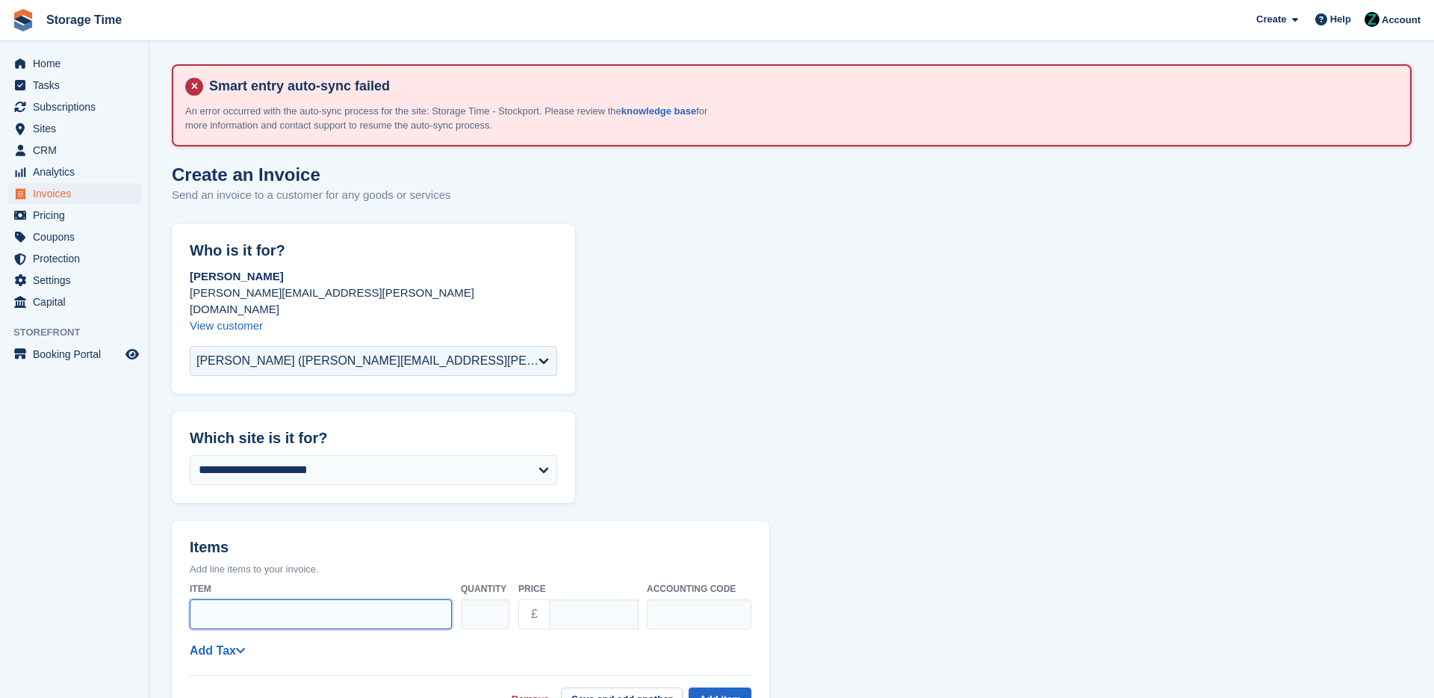
click at [282, 599] on input "Item" at bounding box center [321, 614] width 262 height 30
type input "**********"
drag, startPoint x: 565, startPoint y: 600, endPoint x: 542, endPoint y: 600, distance: 23.2
click at [542, 600] on div "£ ****" at bounding box center [578, 614] width 120 height 30
type input "****"
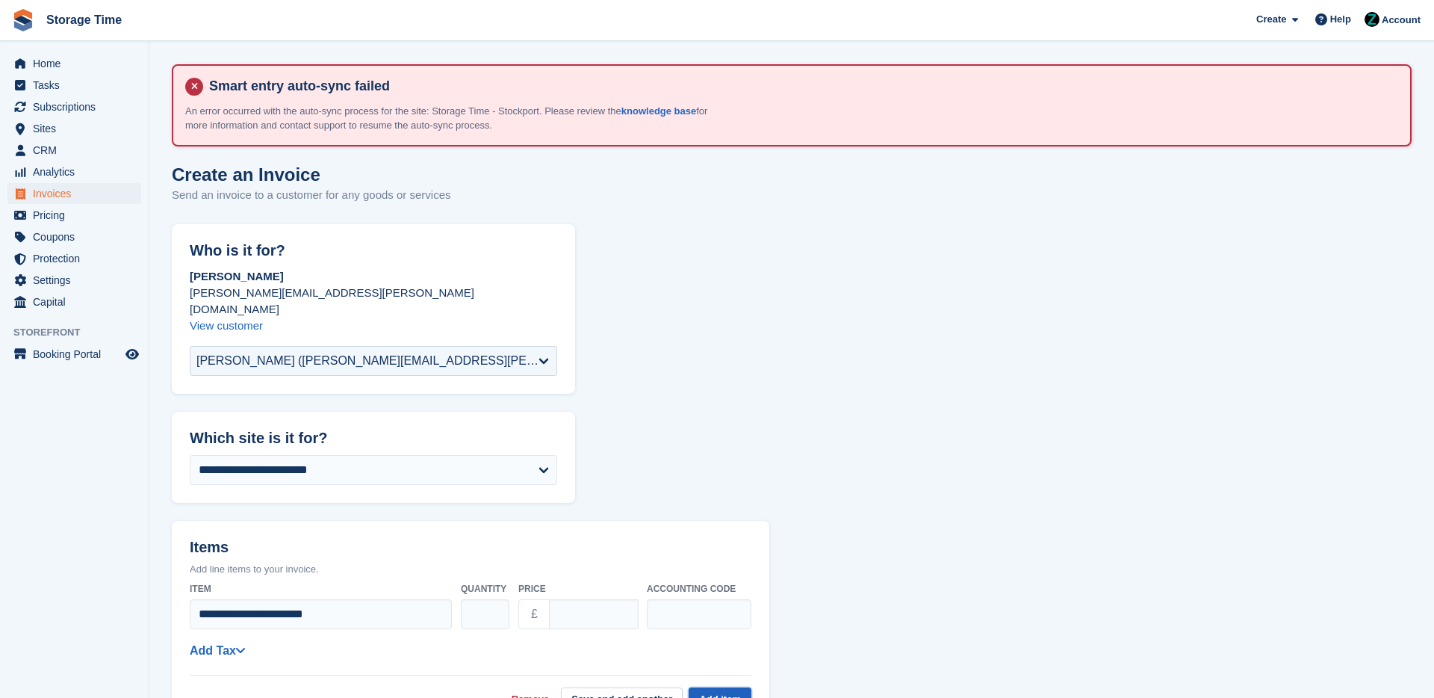
click at [707, 687] on button "Add item" at bounding box center [720, 699] width 63 height 25
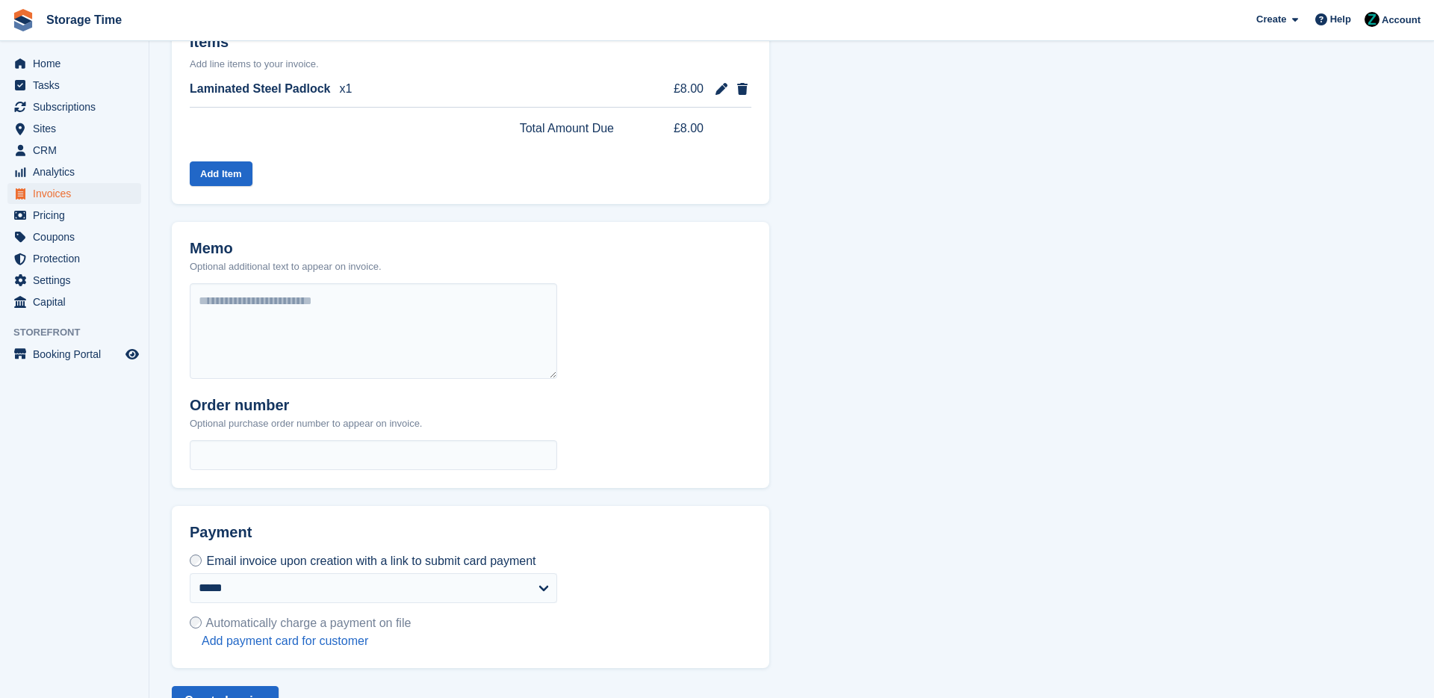
scroll to position [542, 0]
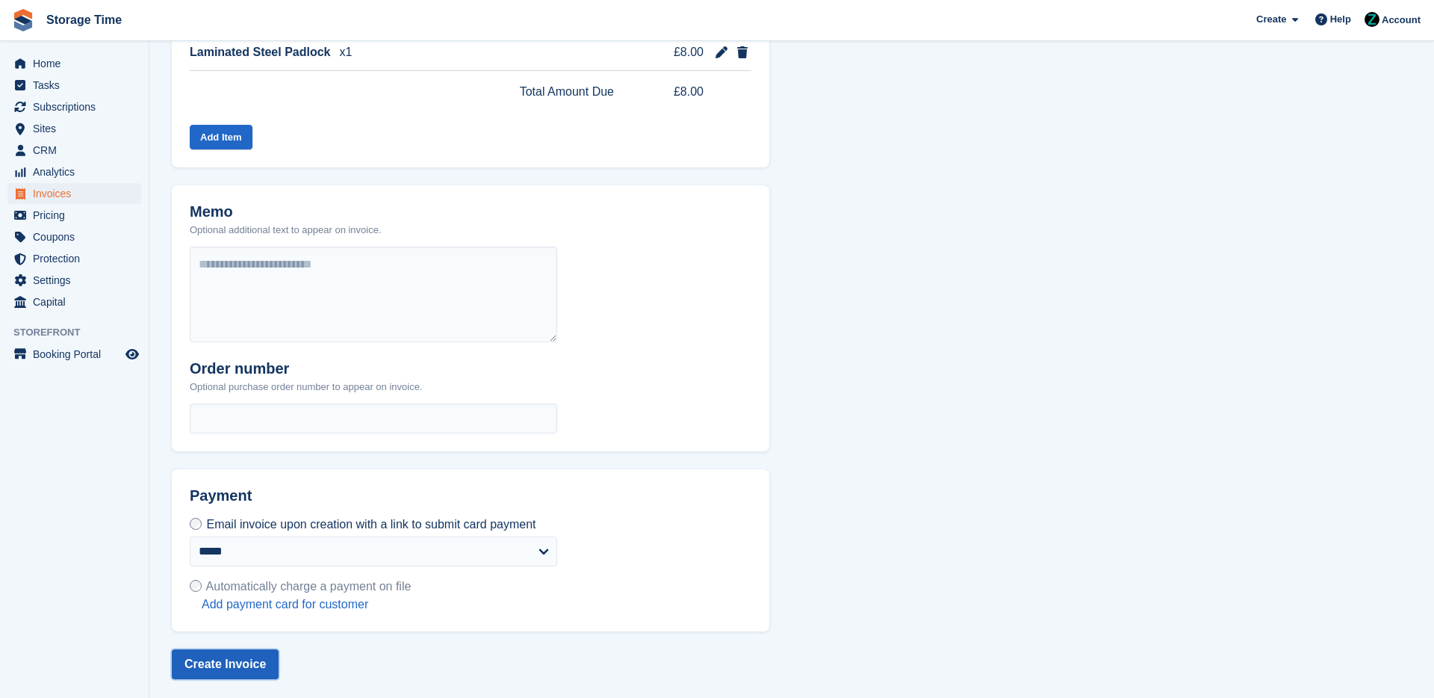
click at [257, 656] on button "Create Invoice" at bounding box center [225, 664] width 107 height 30
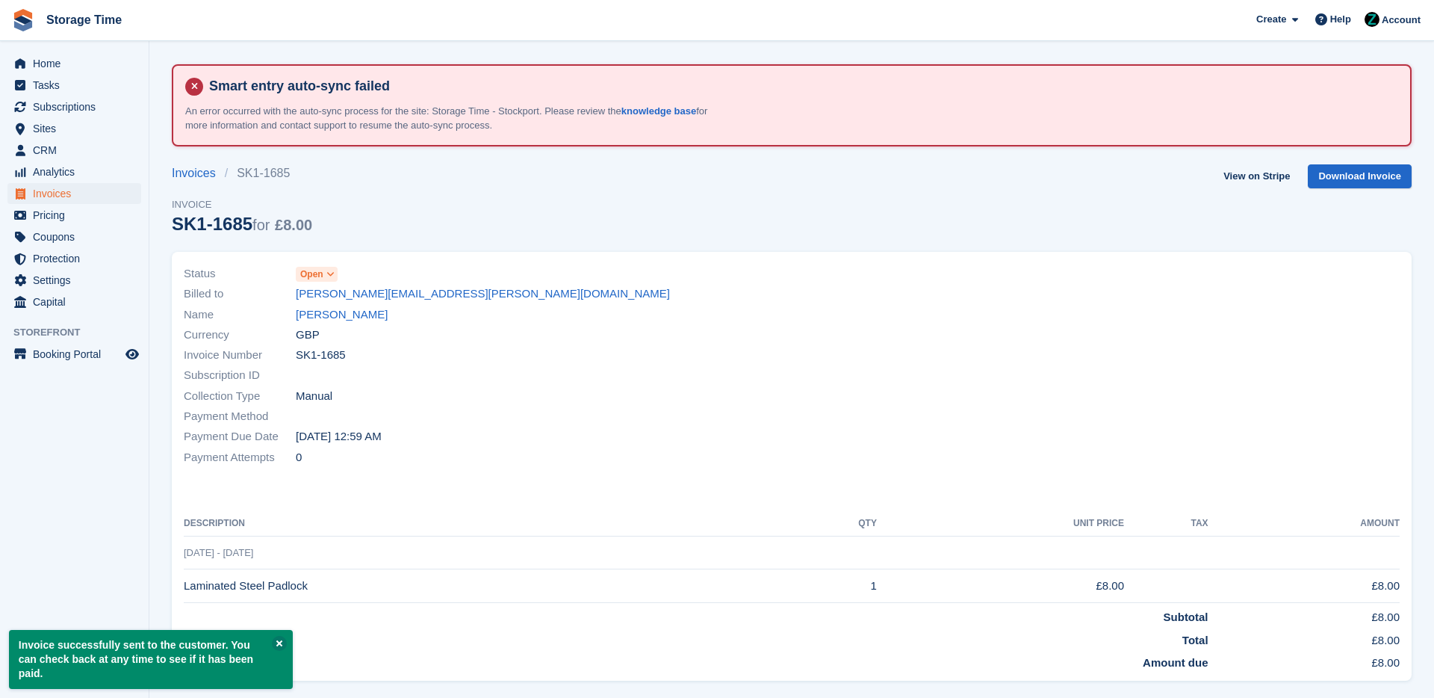
click at [332, 279] on icon at bounding box center [330, 274] width 8 height 9
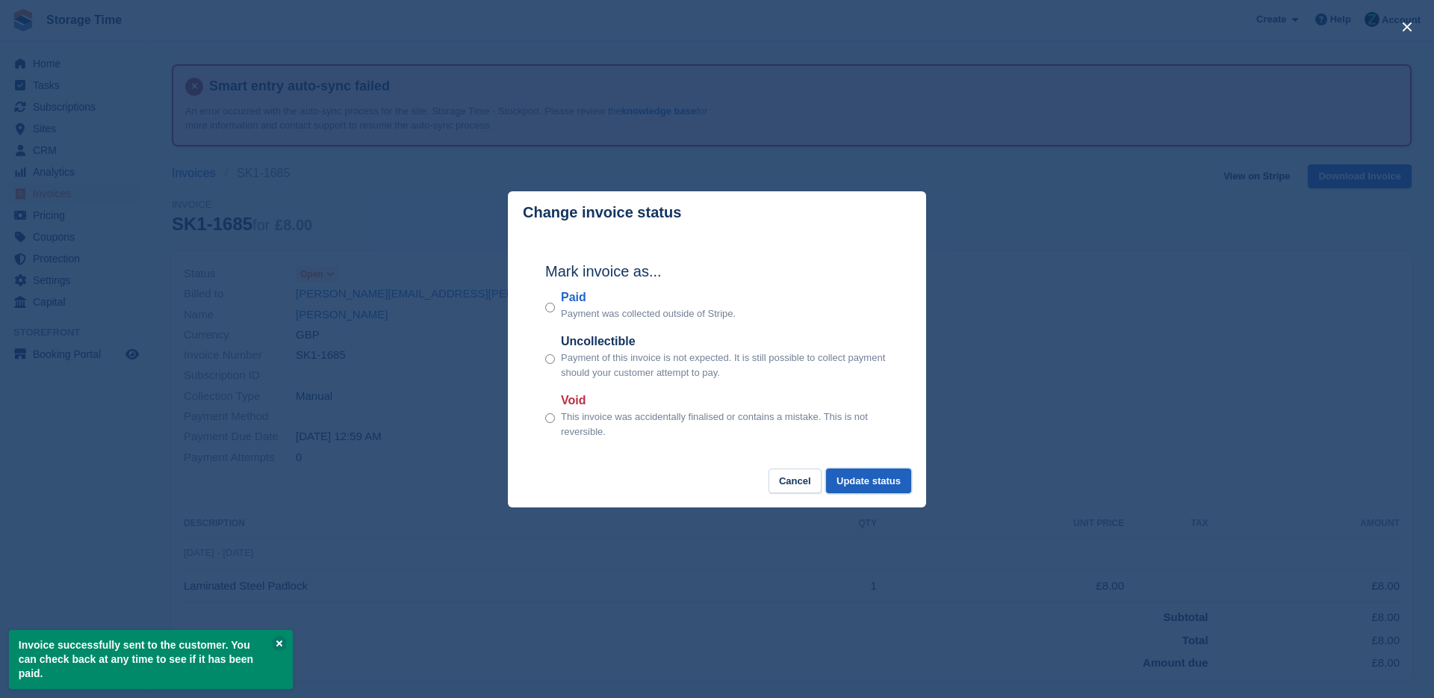
click at [844, 471] on button "Update status" at bounding box center [868, 480] width 85 height 25
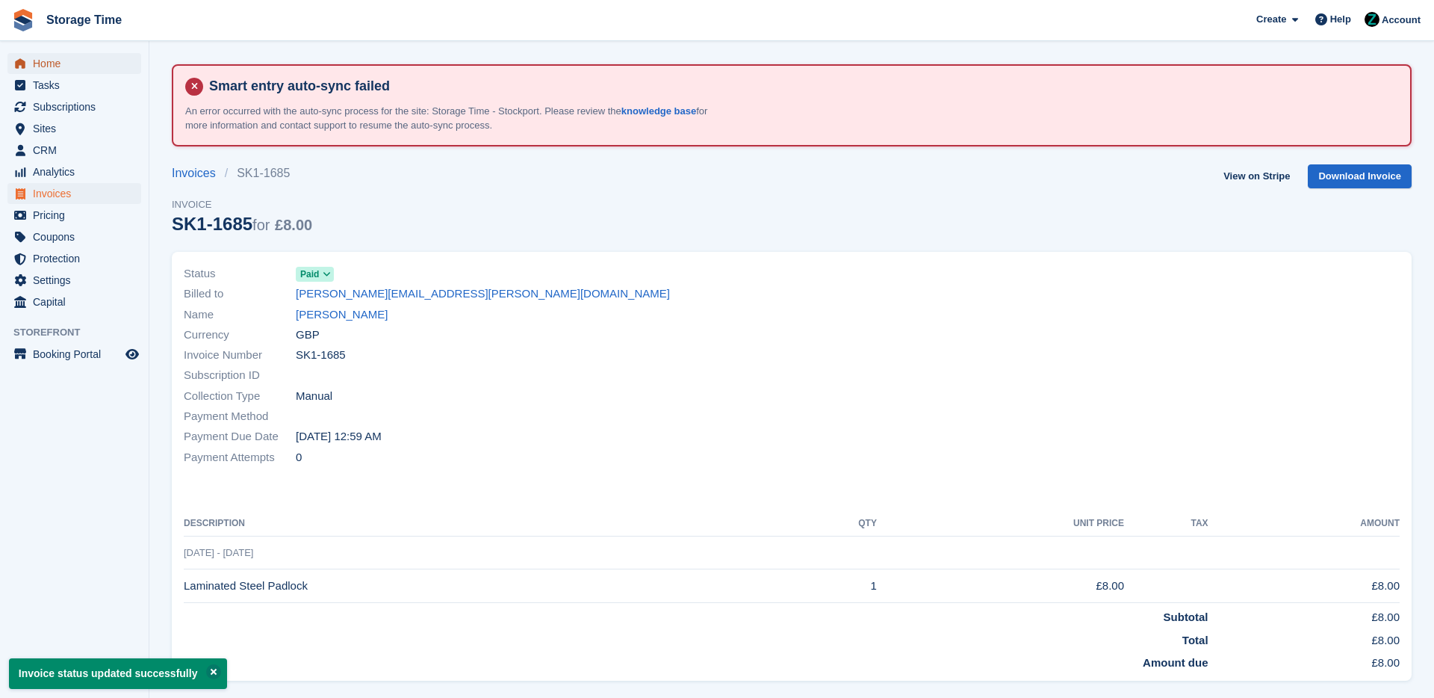
click at [82, 54] on span "Home" at bounding box center [78, 63] width 90 height 21
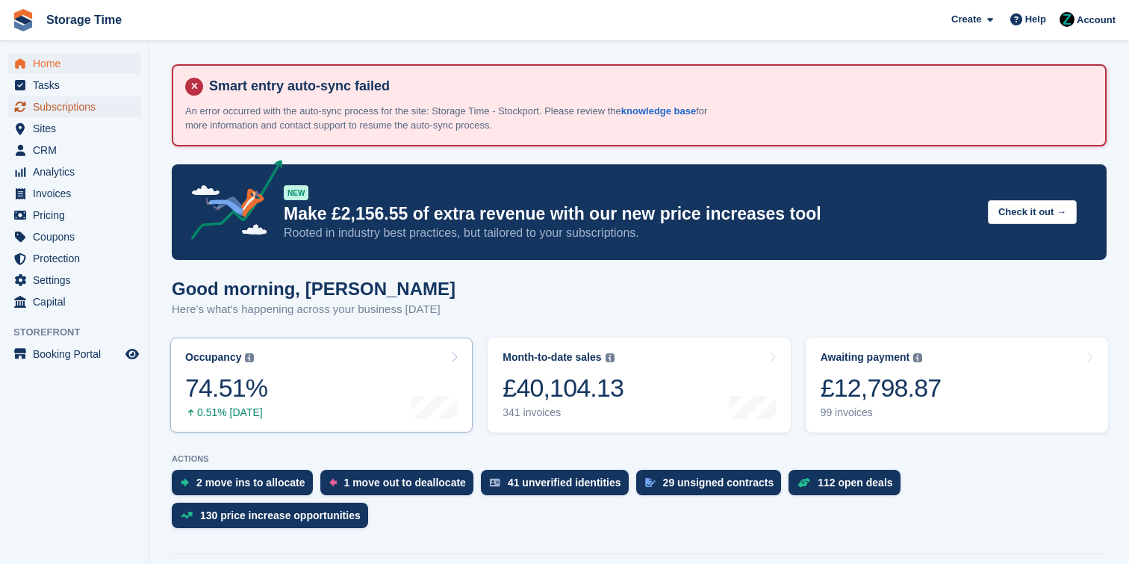
click at [86, 99] on span "Subscriptions" at bounding box center [78, 106] width 90 height 21
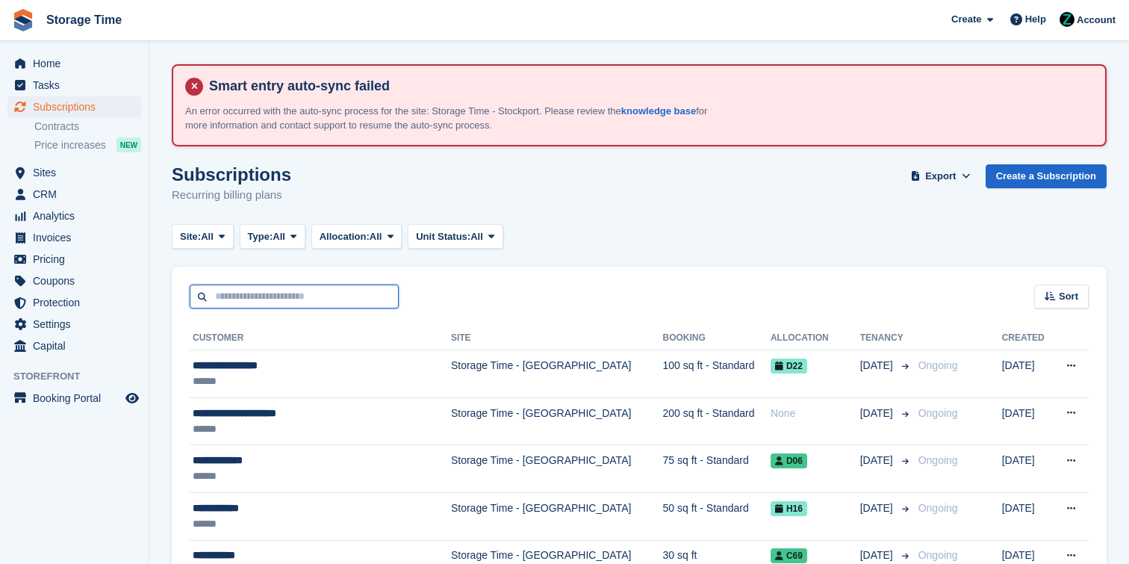
click at [288, 304] on input "text" at bounding box center [294, 297] width 209 height 25
type input "***"
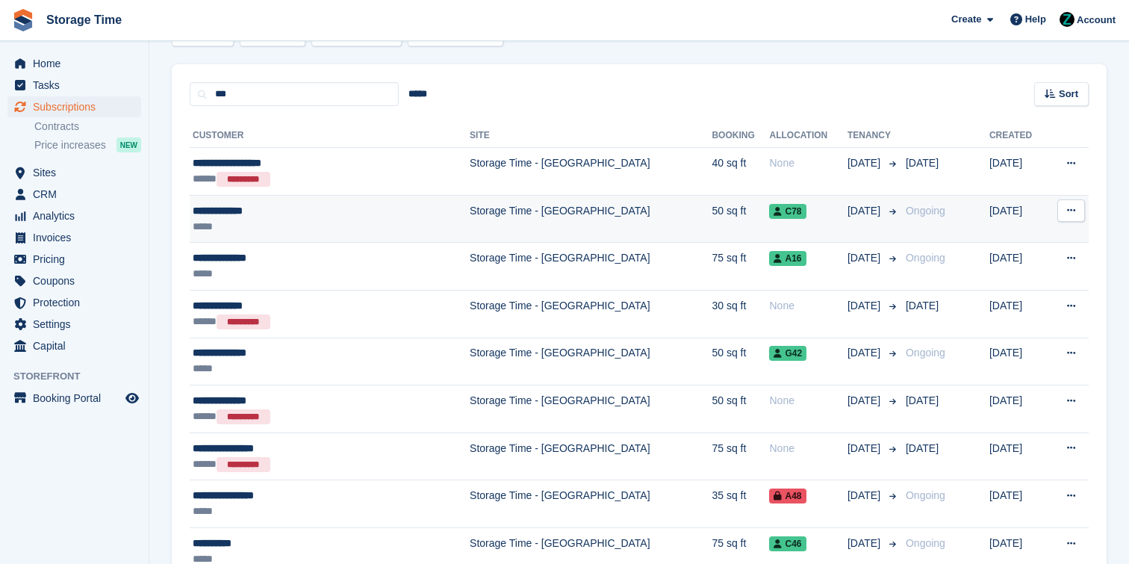
scroll to position [170, 0]
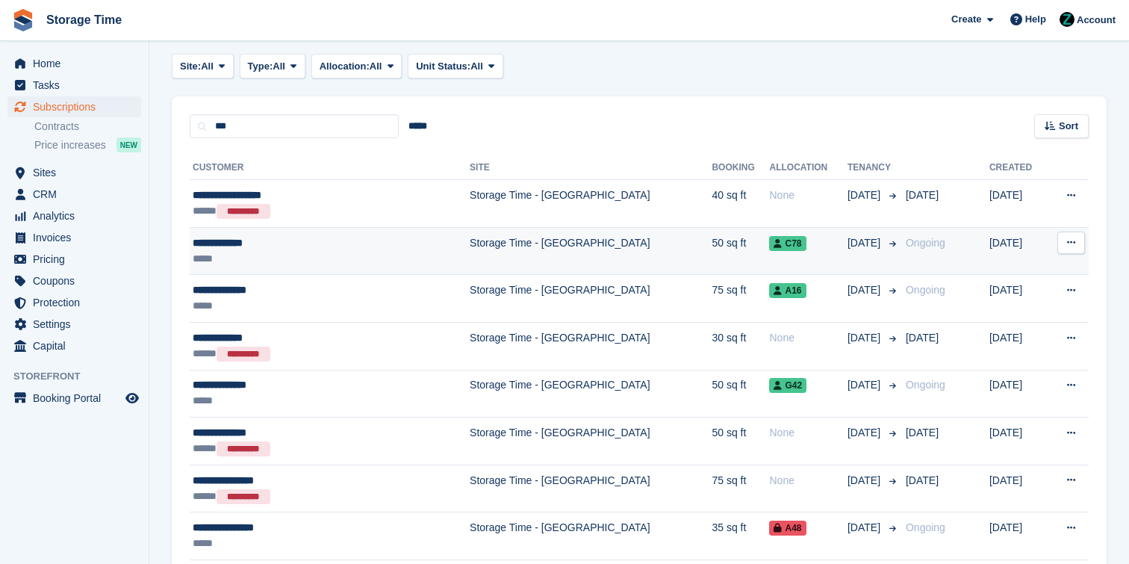
click at [347, 251] on div "*****" at bounding box center [295, 259] width 205 height 16
